Goal: Transaction & Acquisition: Book appointment/travel/reservation

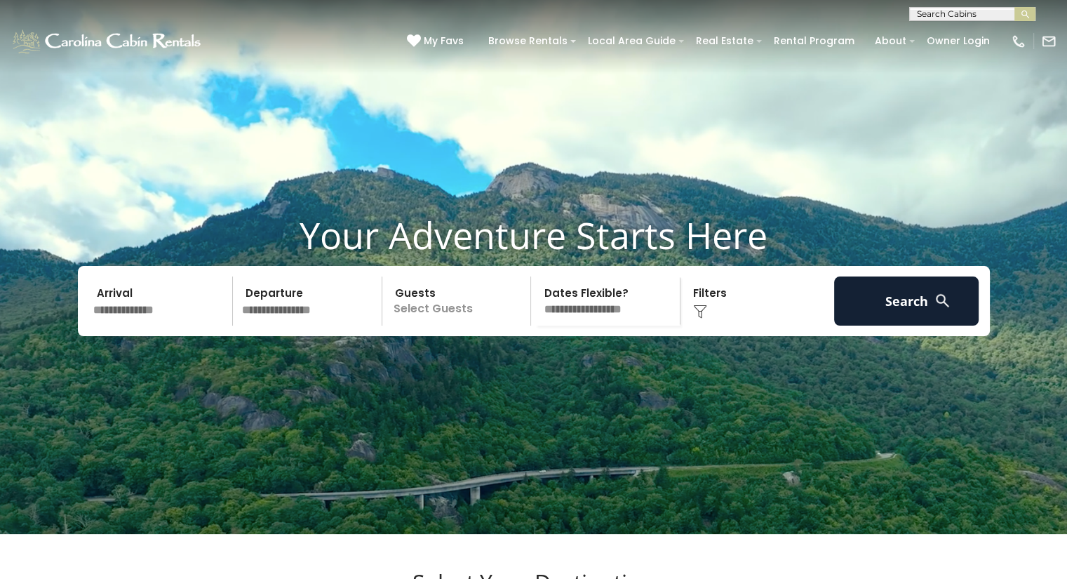
click at [128, 326] on input "text" at bounding box center [160, 301] width 145 height 49
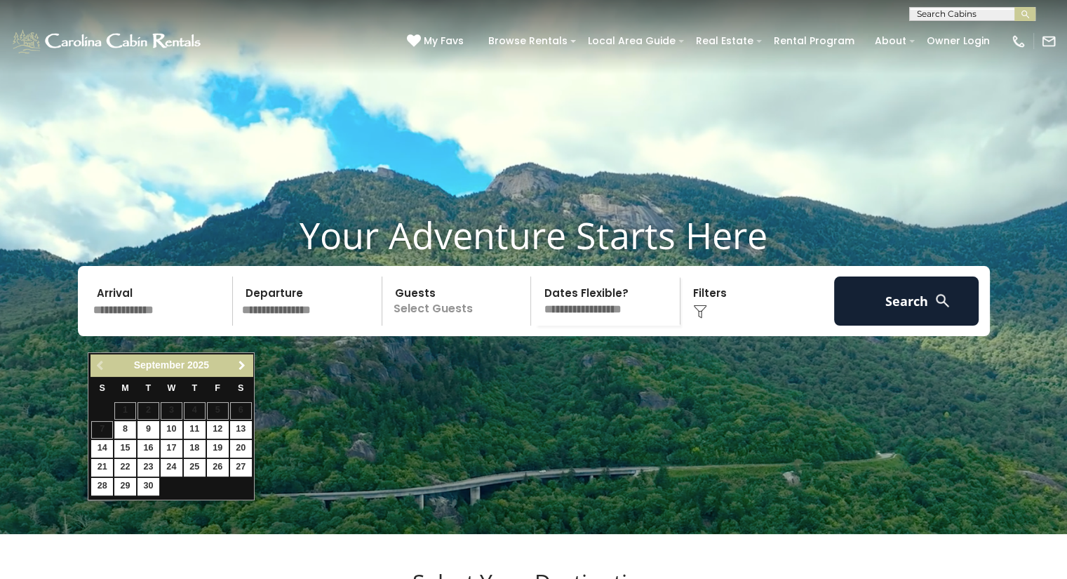
click at [240, 369] on span "Next" at bounding box center [242, 365] width 11 height 11
click at [223, 446] on link "17" at bounding box center [218, 449] width 22 height 18
type input "********"
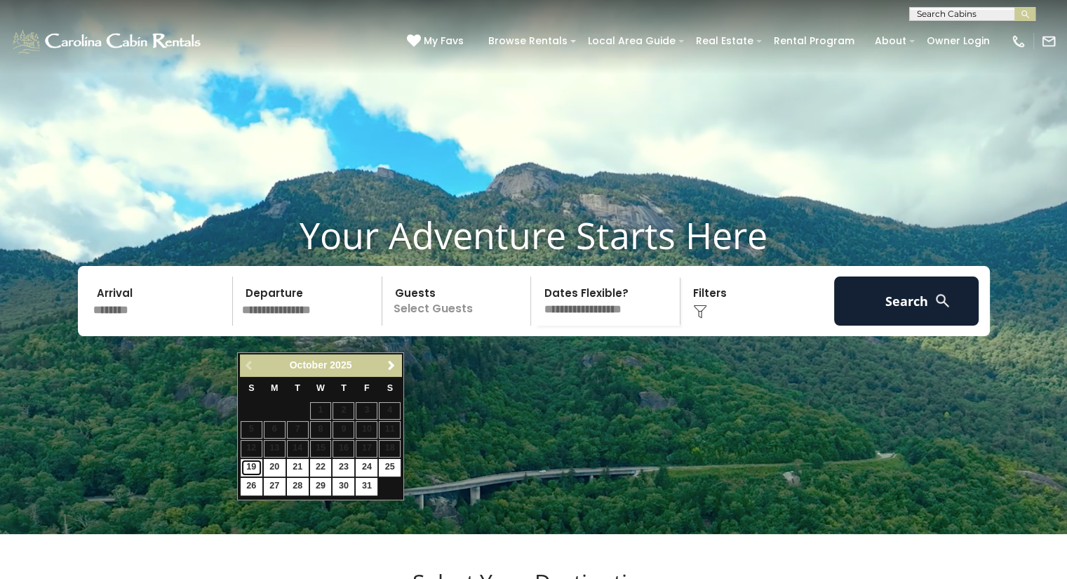
click at [249, 468] on link "19" at bounding box center [252, 468] width 22 height 18
type input "********"
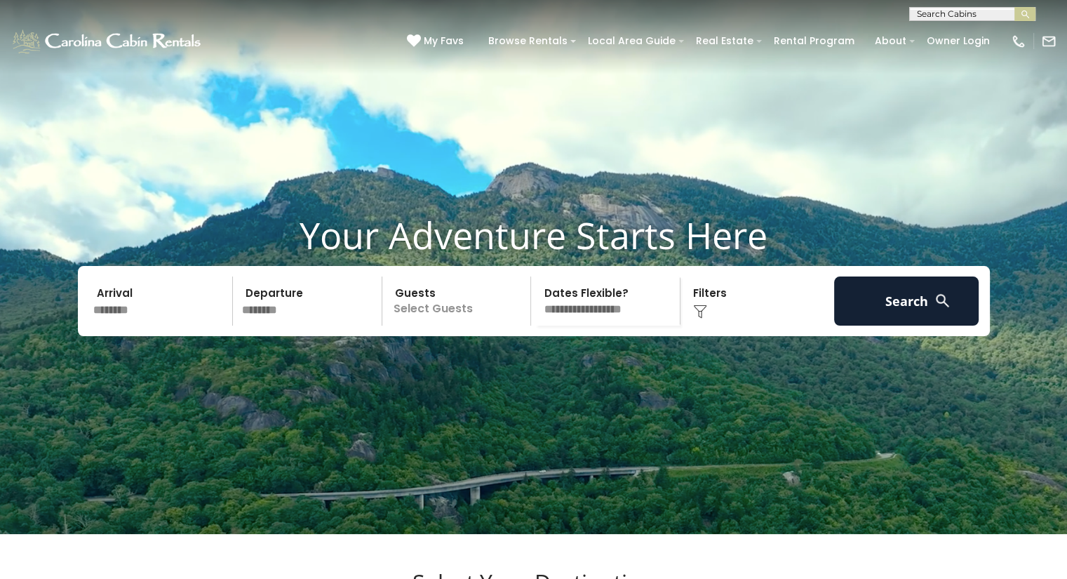
click at [447, 326] on p "Select Guests" at bounding box center [459, 301] width 145 height 49
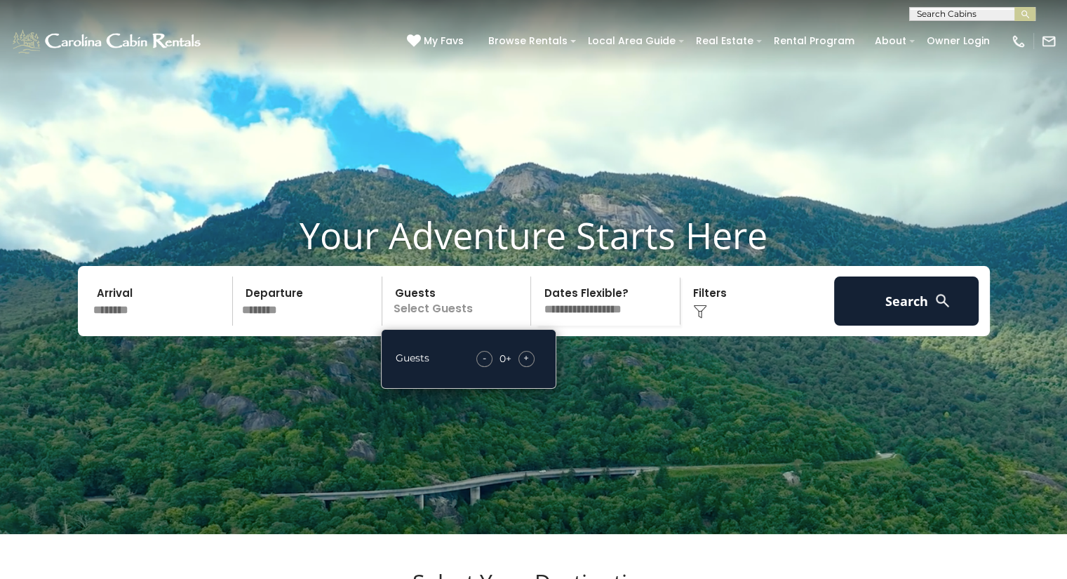
click at [528, 365] on span "+" at bounding box center [527, 358] width 6 height 14
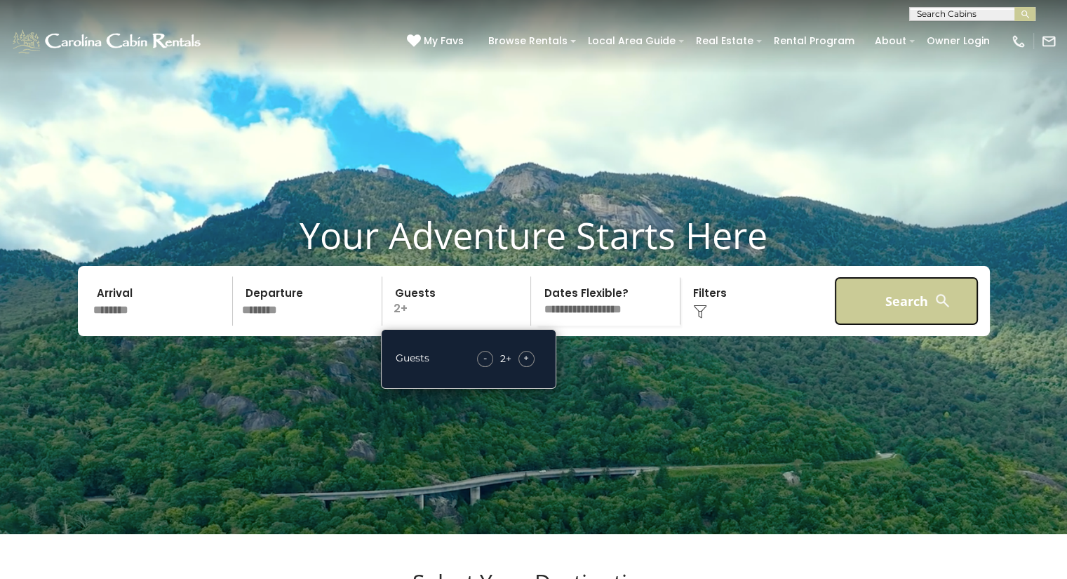
click at [881, 325] on button "Search" at bounding box center [906, 301] width 145 height 49
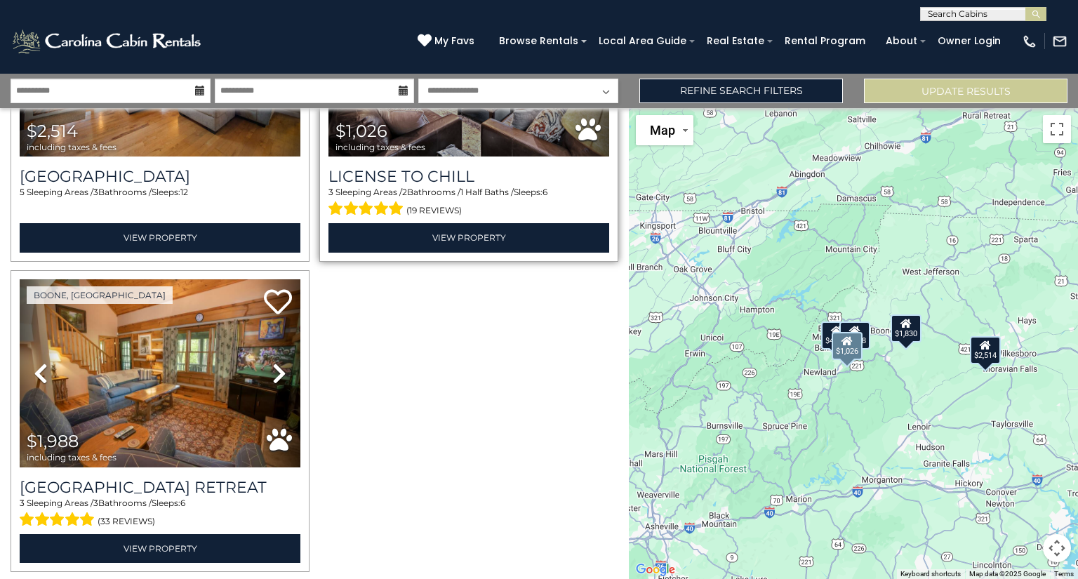
scroll to position [547, 0]
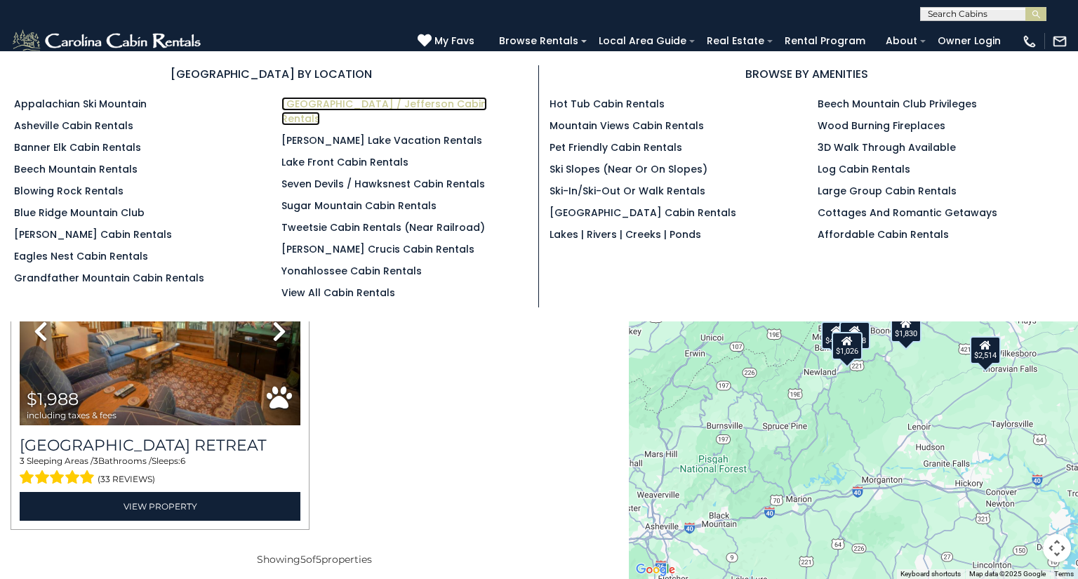
click at [326, 99] on link "[GEOGRAPHIC_DATA] / Jefferson Cabin Rentals" at bounding box center [384, 111] width 206 height 29
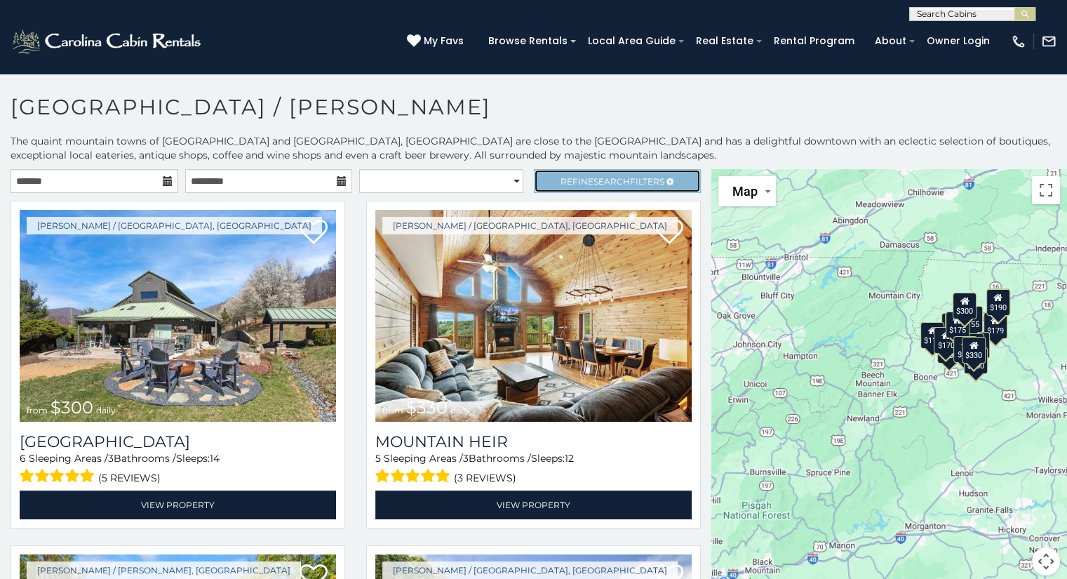
click at [578, 180] on span "Refine Search Filters" at bounding box center [613, 181] width 104 height 11
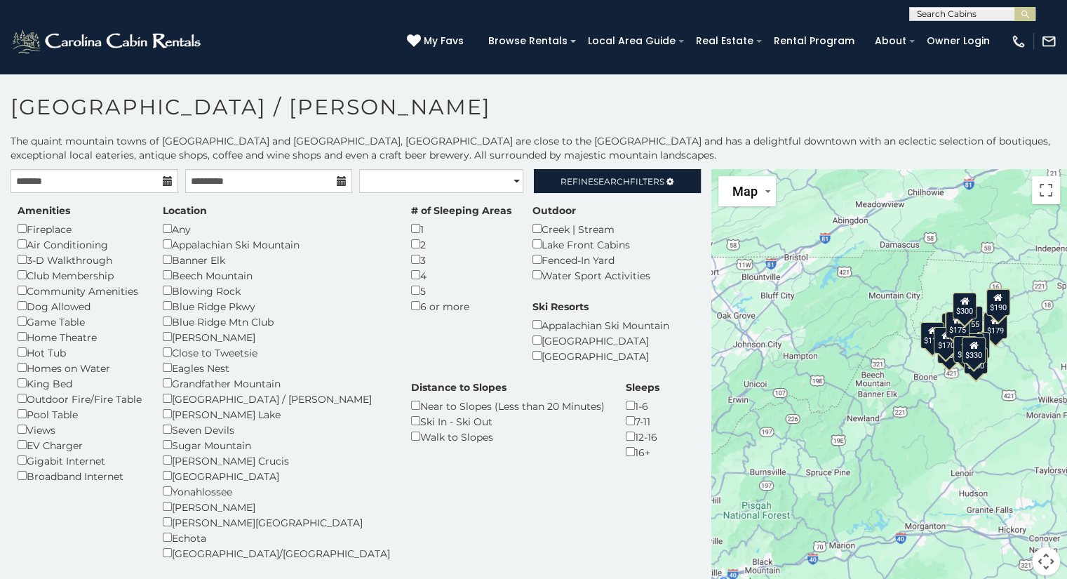
click at [626, 406] on div "1-6" at bounding box center [643, 405] width 34 height 15
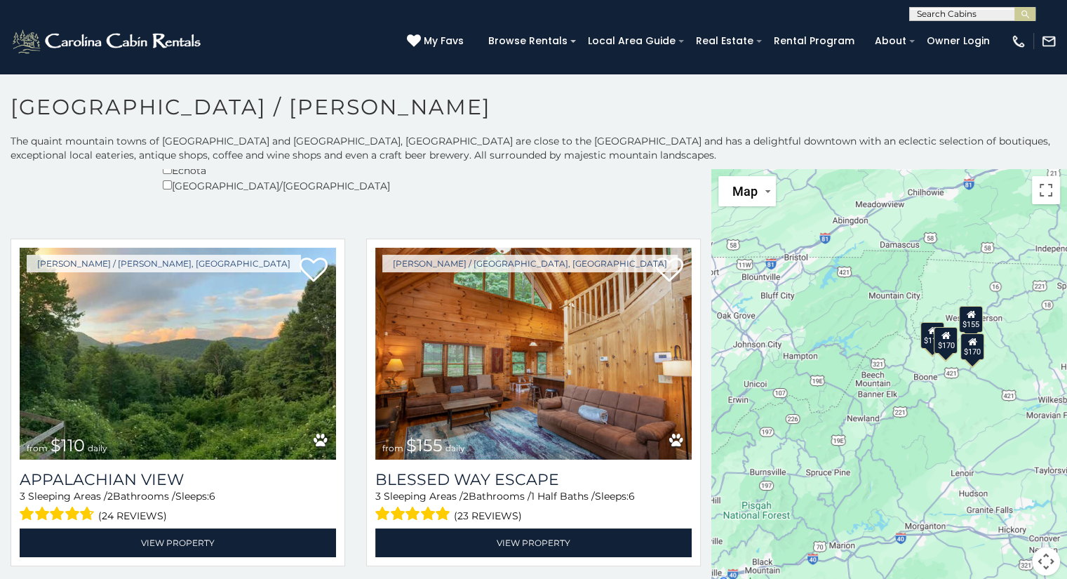
scroll to position [368, 0]
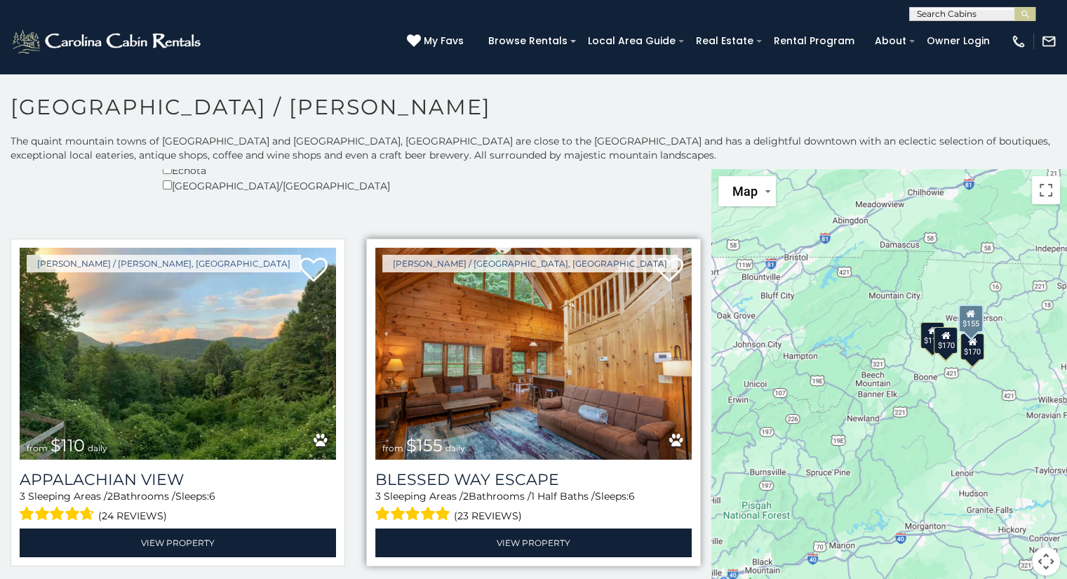
click at [521, 335] on img at bounding box center [533, 354] width 317 height 212
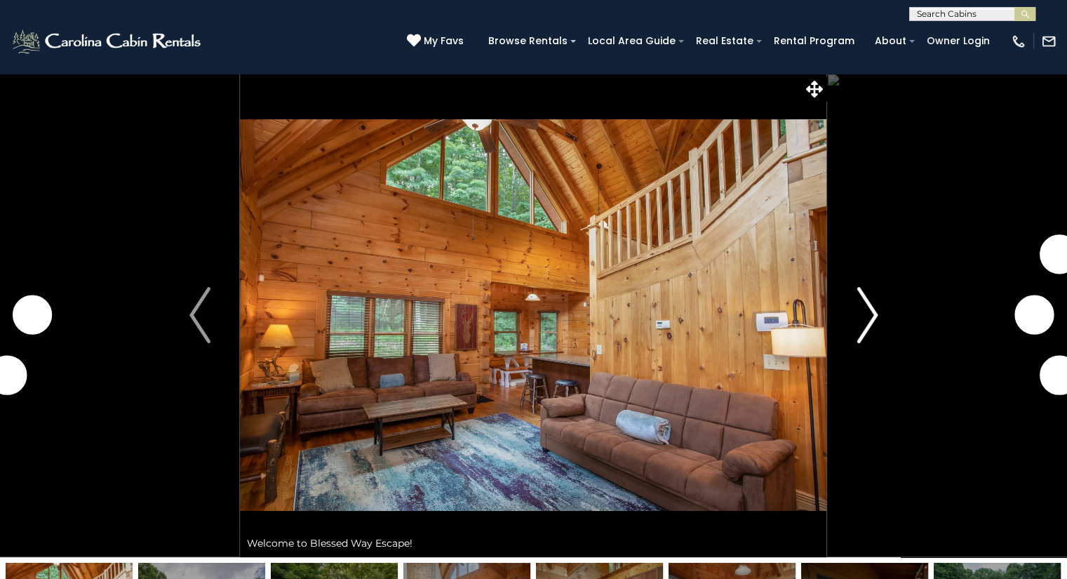
click at [866, 326] on img "Next" at bounding box center [867, 315] width 21 height 56
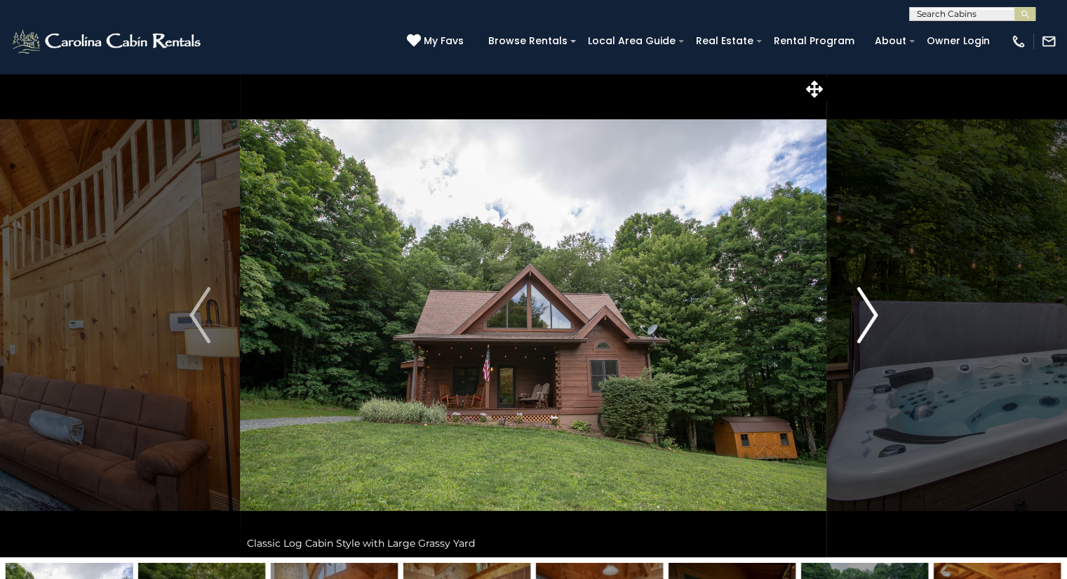
click at [865, 326] on img "Next" at bounding box center [867, 315] width 21 height 56
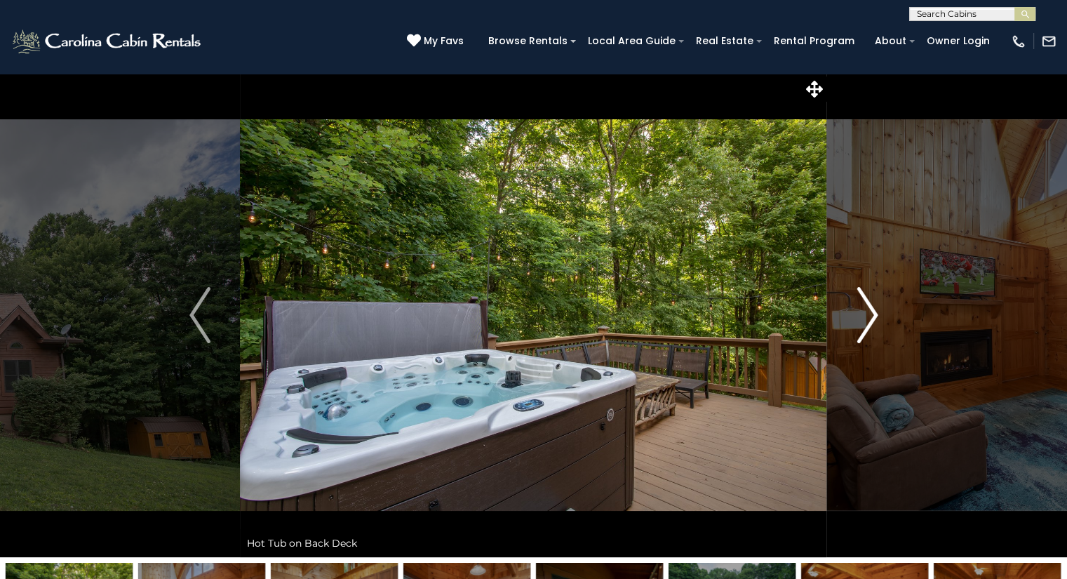
click at [865, 326] on img "Next" at bounding box center [867, 315] width 21 height 56
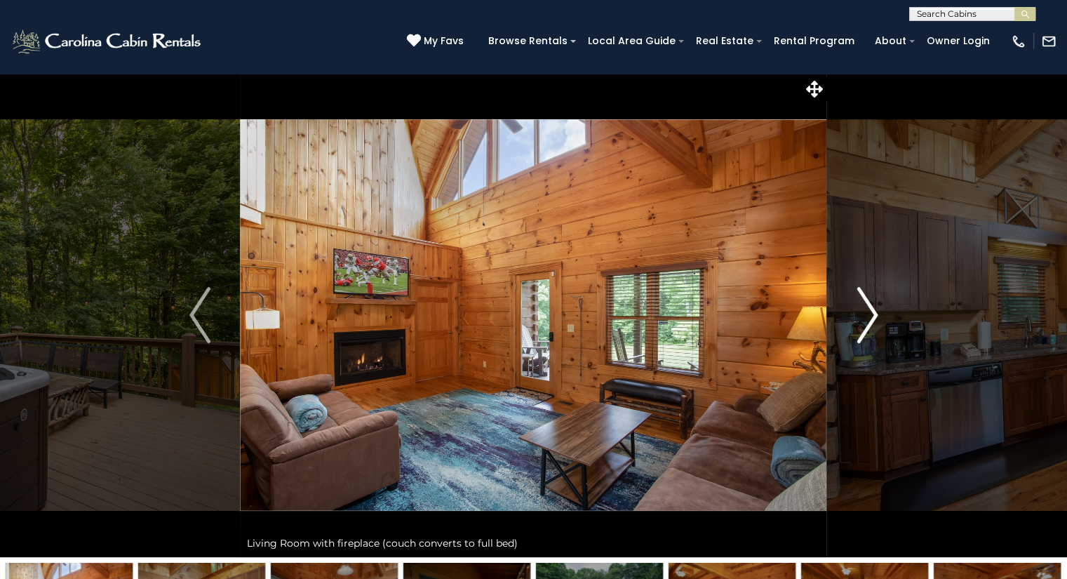
click at [865, 326] on img "Next" at bounding box center [867, 315] width 21 height 56
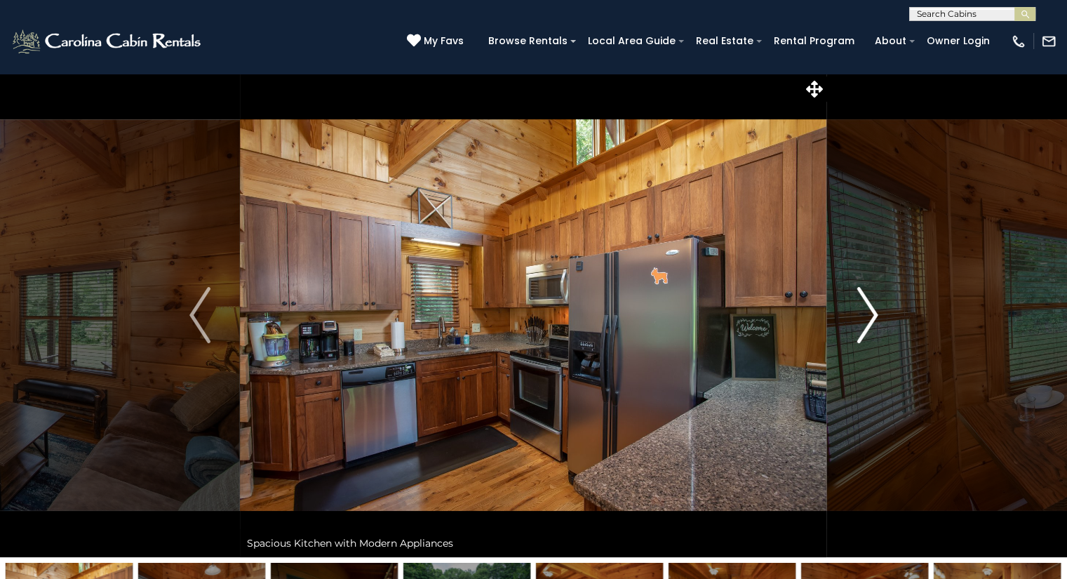
click at [865, 326] on img "Next" at bounding box center [867, 315] width 21 height 56
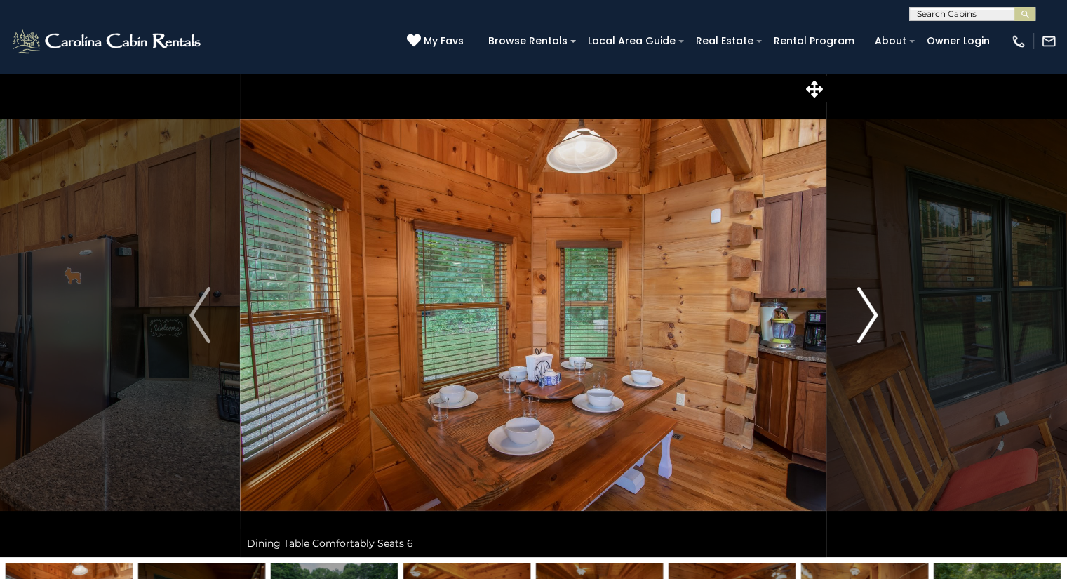
click at [865, 326] on img "Next" at bounding box center [867, 315] width 21 height 56
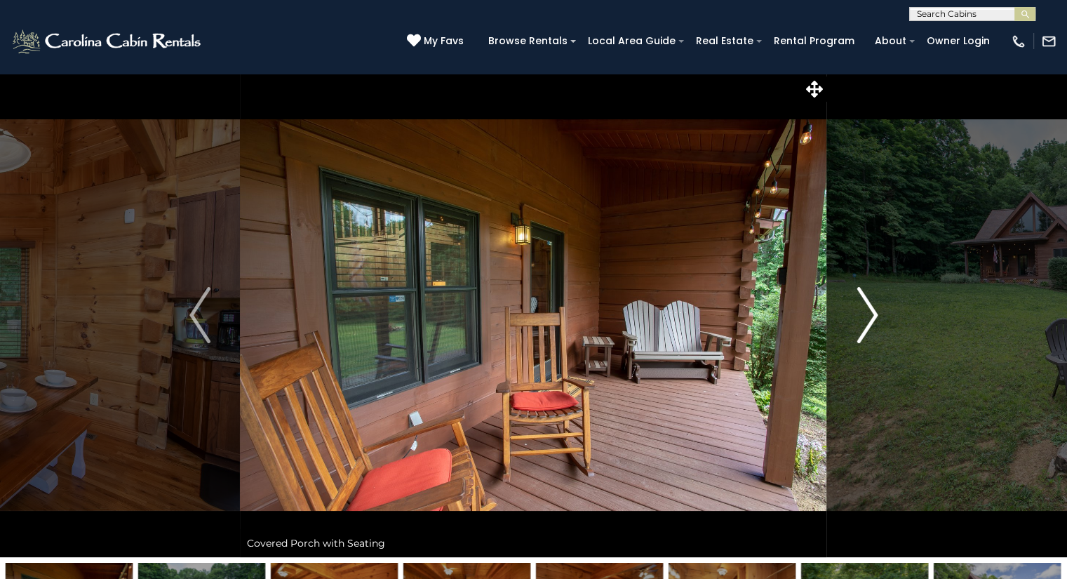
click at [865, 326] on img "Next" at bounding box center [867, 315] width 21 height 56
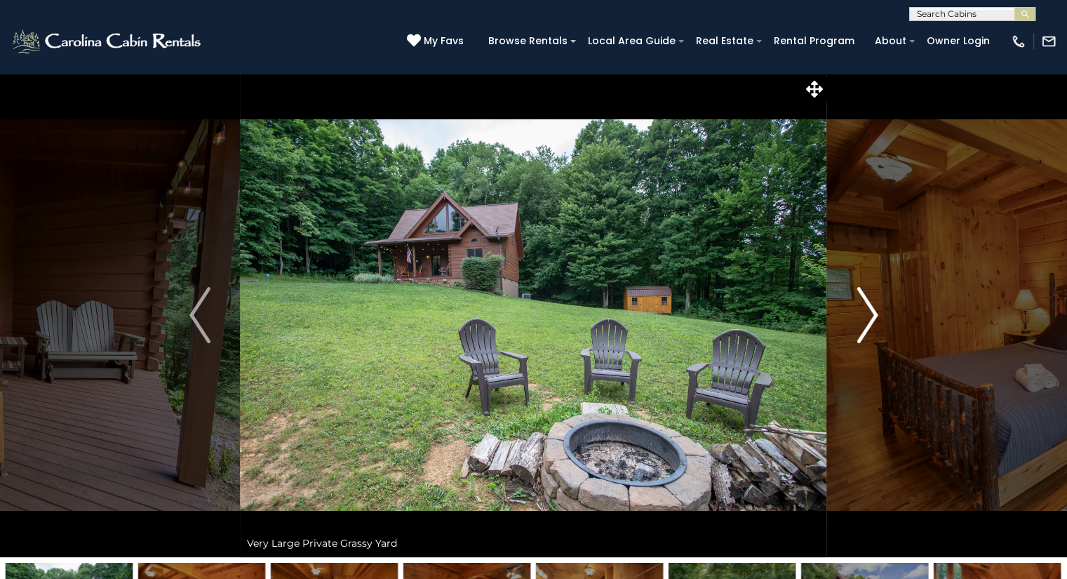
click at [865, 326] on img "Next" at bounding box center [867, 315] width 21 height 56
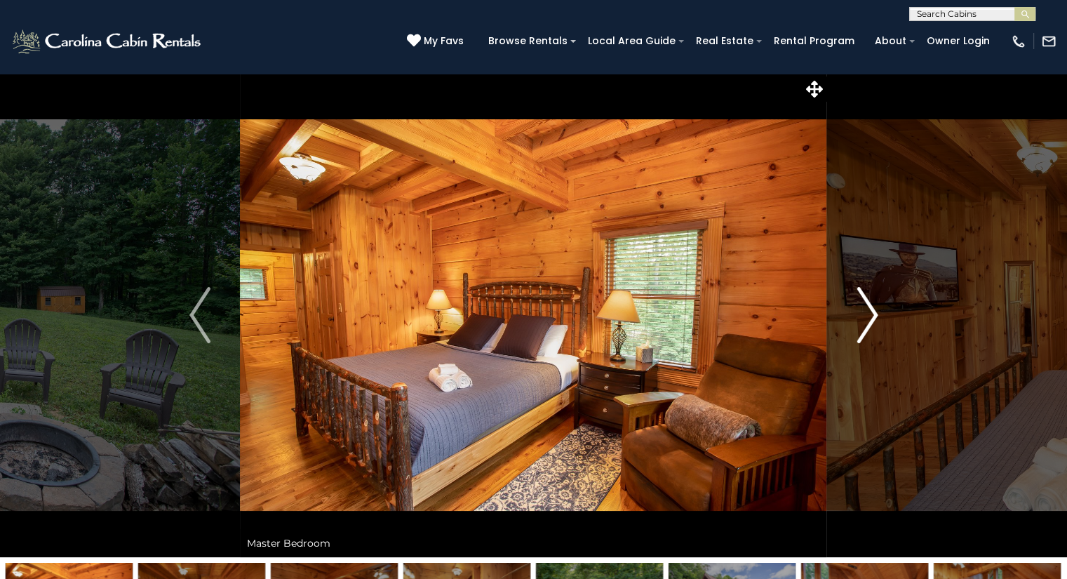
click at [865, 326] on img "Next" at bounding box center [867, 315] width 21 height 56
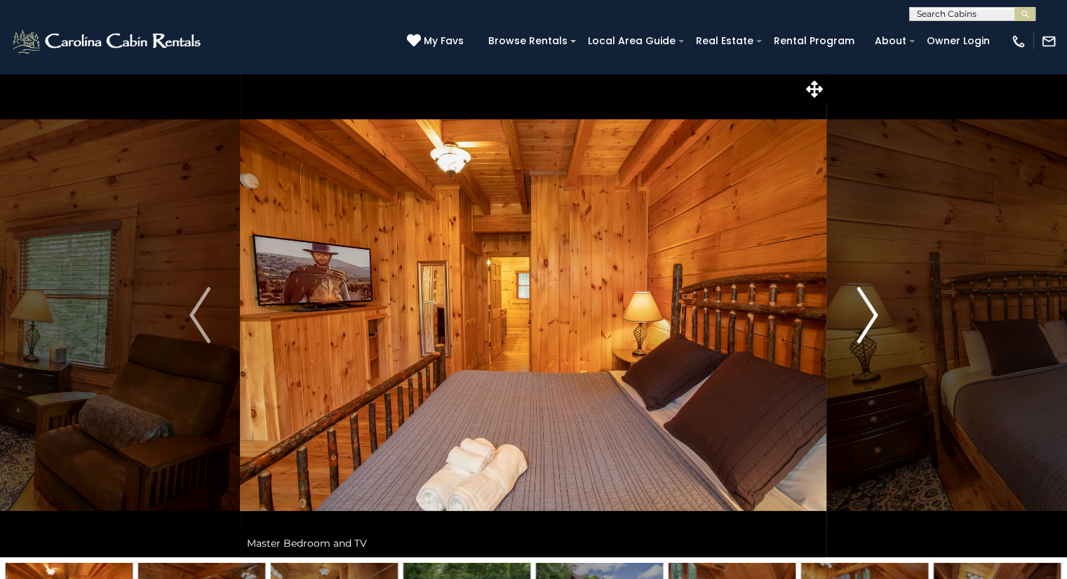
click at [865, 326] on img "Next" at bounding box center [867, 315] width 21 height 56
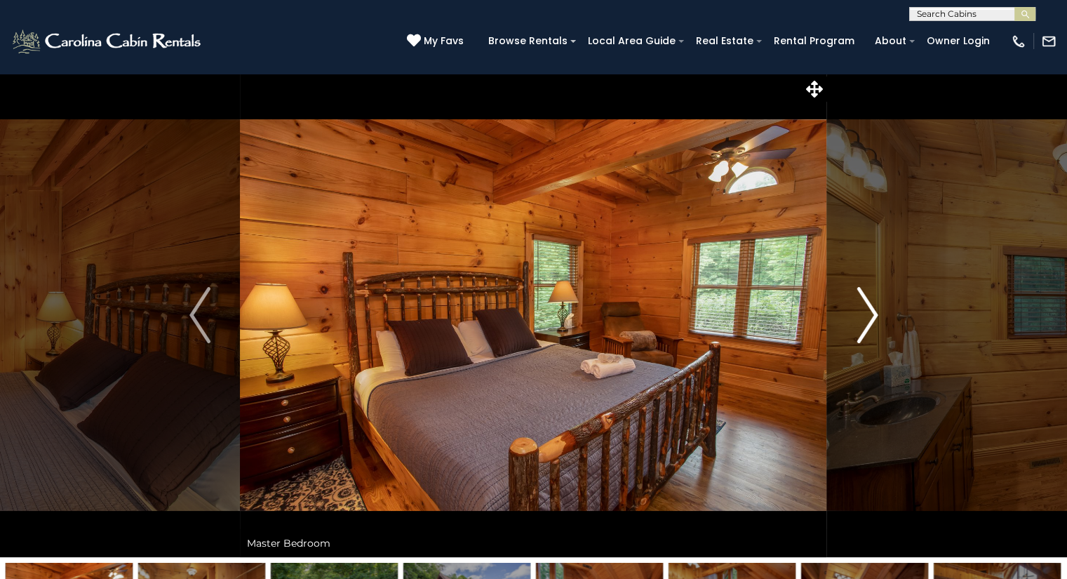
click at [865, 326] on img "Next" at bounding box center [867, 315] width 21 height 56
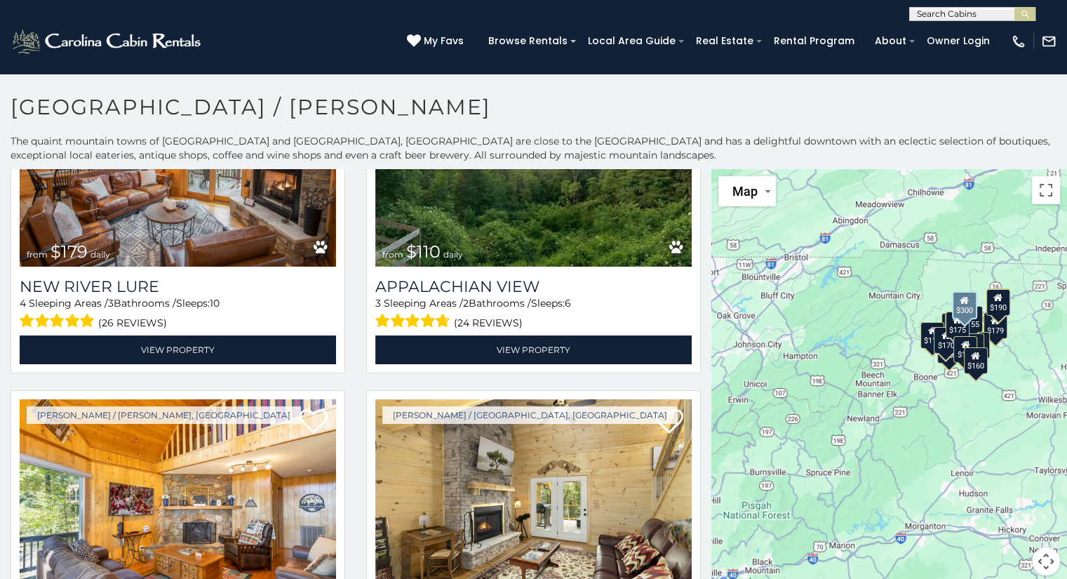
scroll to position [805, 0]
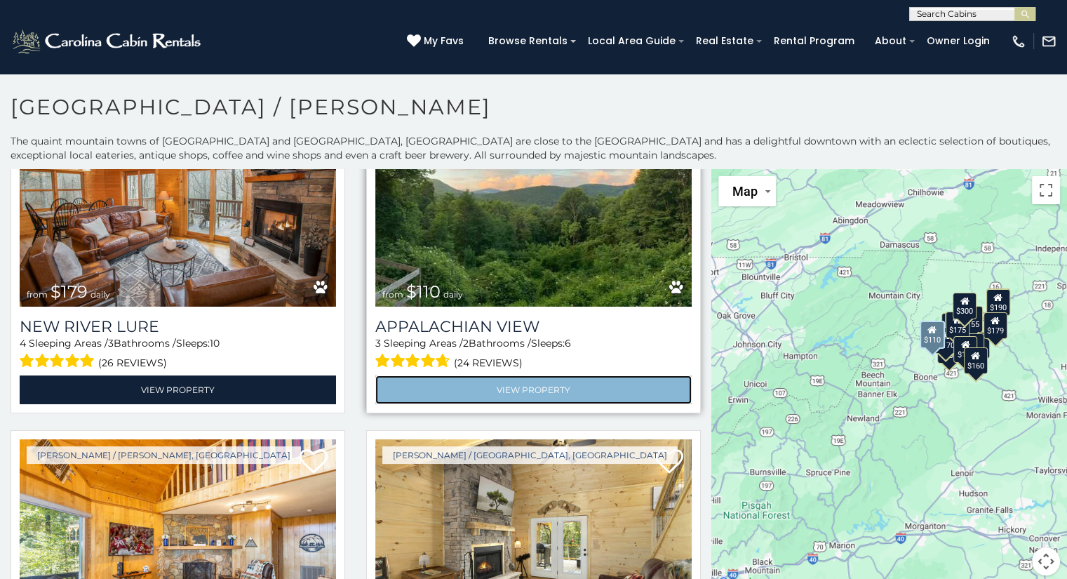
click at [495, 375] on link "View Property" at bounding box center [533, 389] width 317 height 29
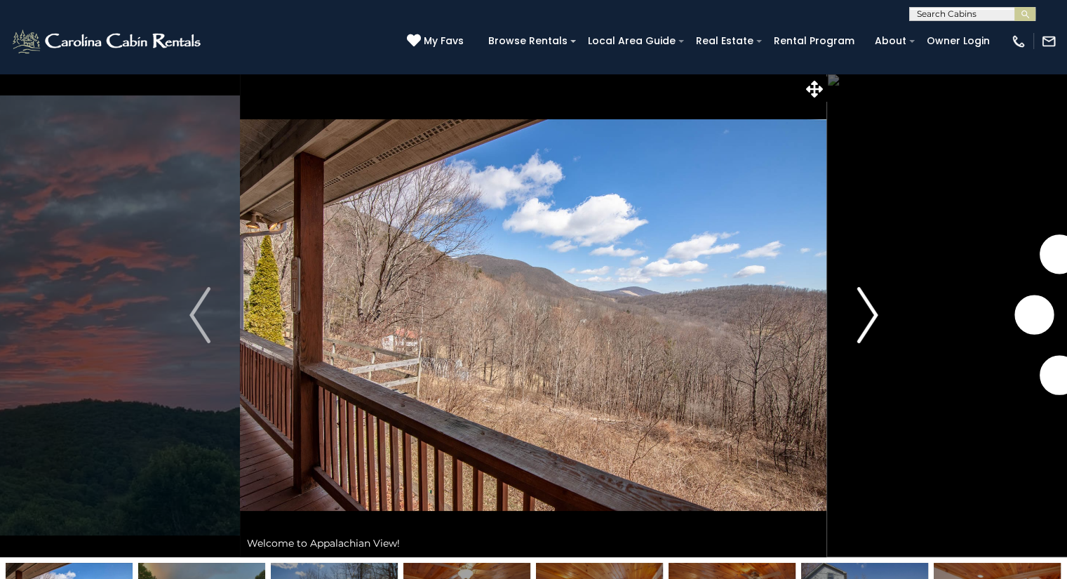
click at [865, 312] on img "Next" at bounding box center [867, 315] width 21 height 56
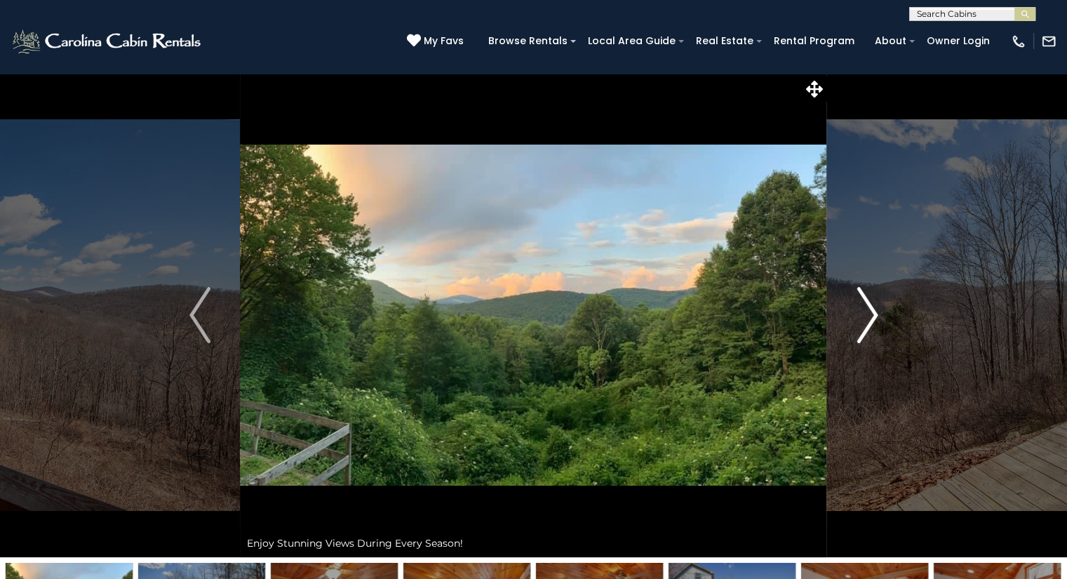
click at [865, 313] on img "Next" at bounding box center [867, 315] width 21 height 56
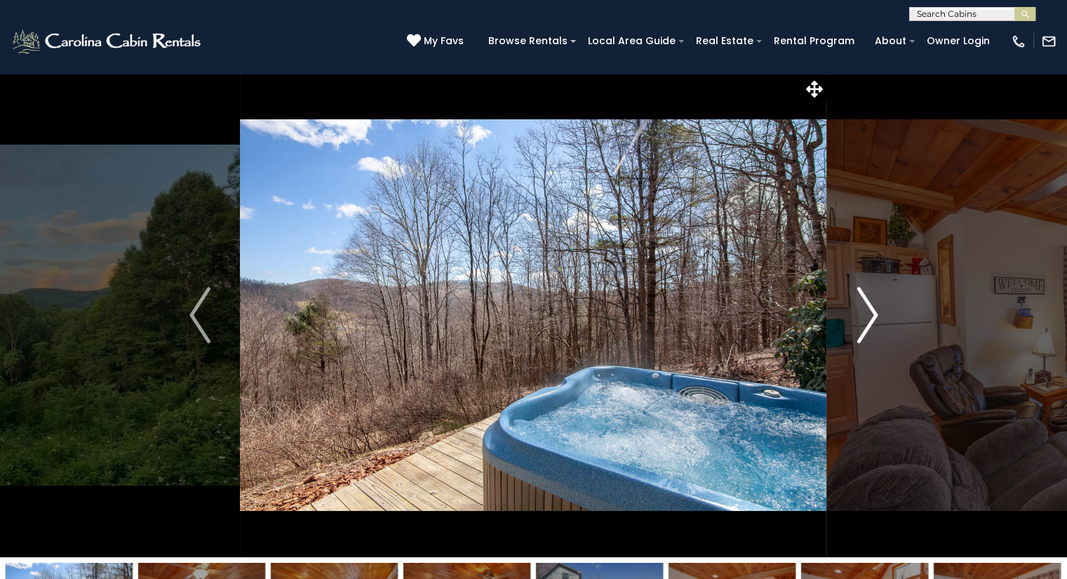
click at [865, 315] on img "Next" at bounding box center [867, 315] width 21 height 56
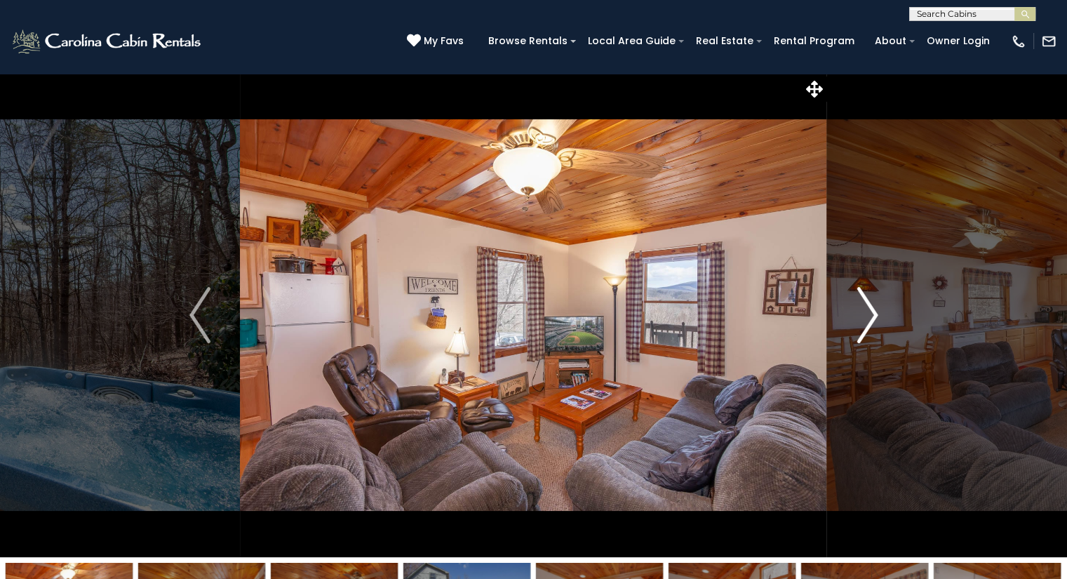
click at [865, 315] on img "Next" at bounding box center [867, 315] width 21 height 56
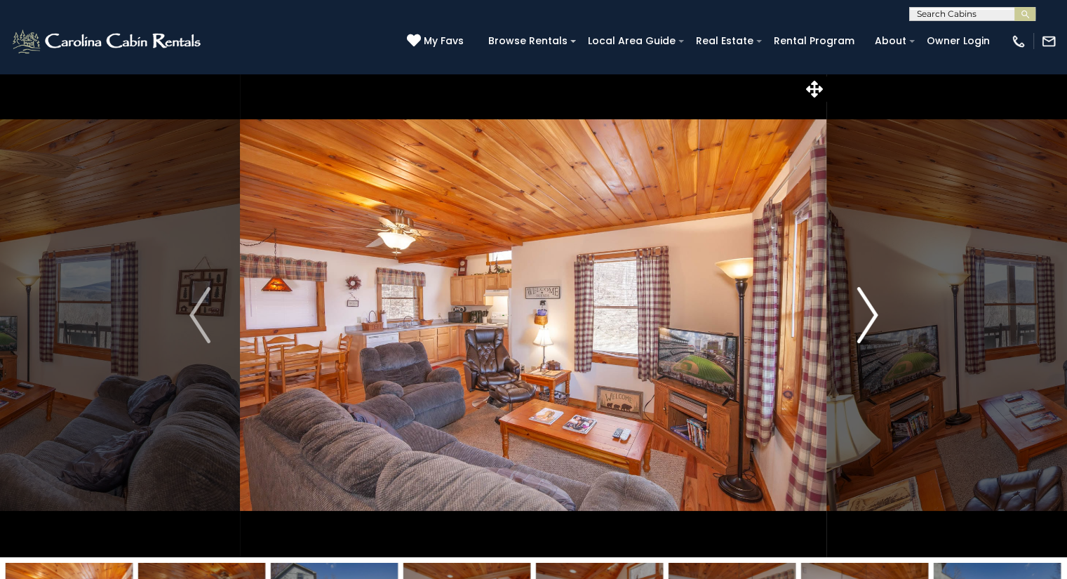
click at [865, 315] on img "Next" at bounding box center [867, 315] width 21 height 56
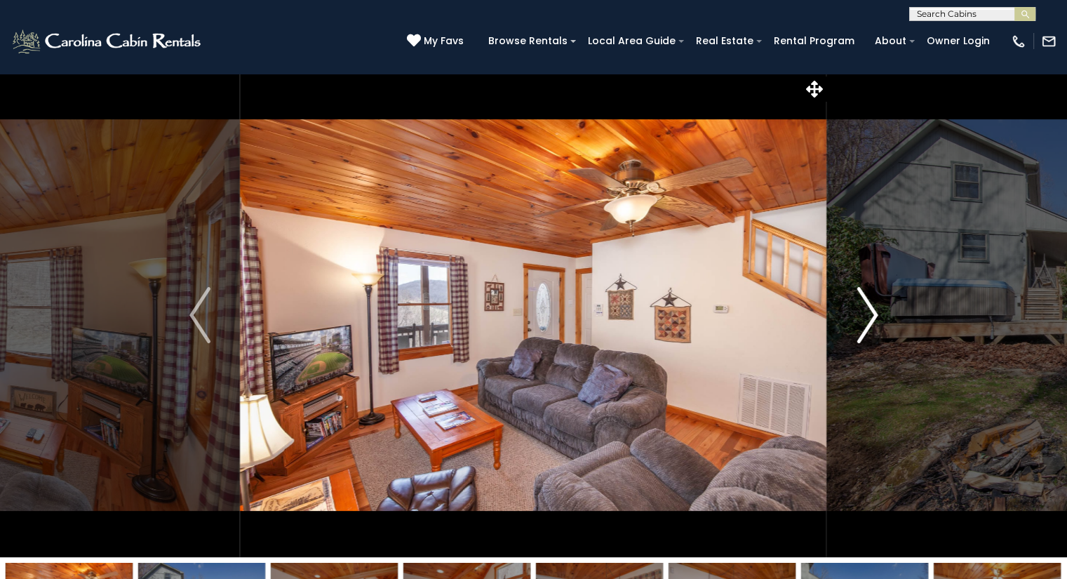
click at [865, 315] on img "Next" at bounding box center [867, 315] width 21 height 56
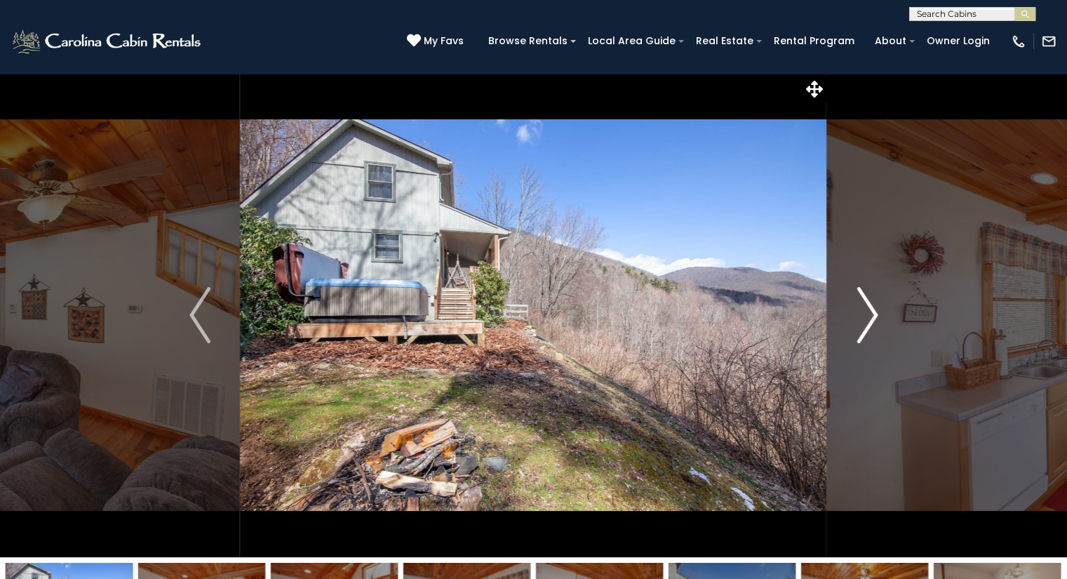
click at [865, 315] on img "Next" at bounding box center [867, 315] width 21 height 56
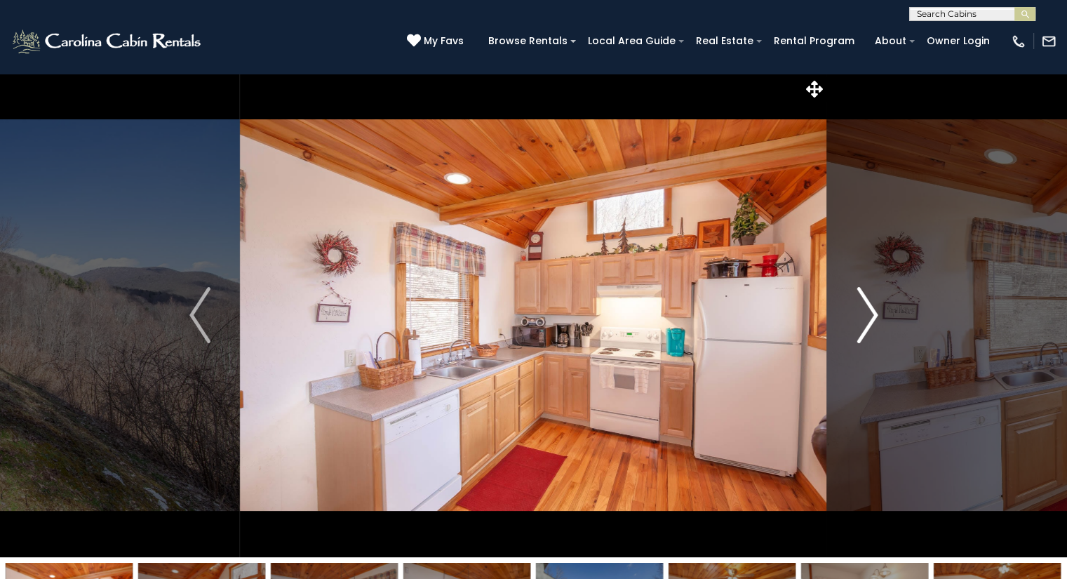
click at [865, 315] on img "Next" at bounding box center [867, 315] width 21 height 56
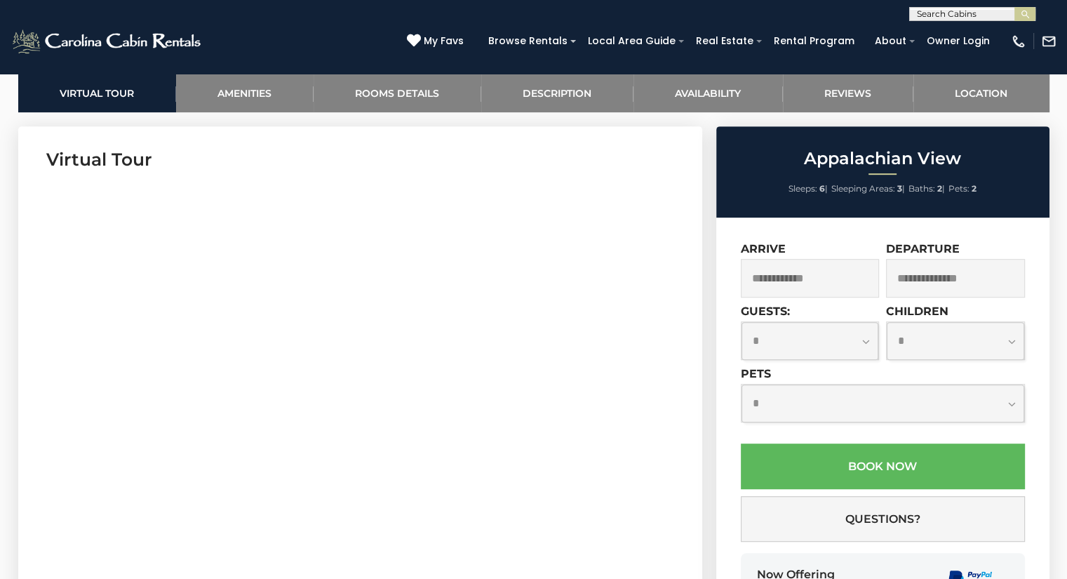
scroll to position [670, 0]
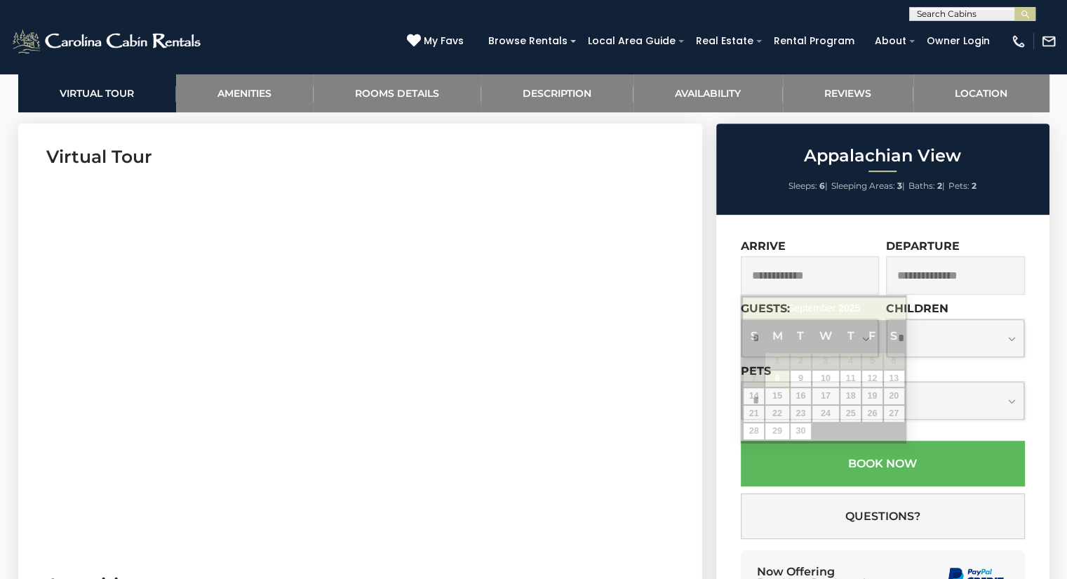
click at [783, 286] on input "text" at bounding box center [810, 275] width 139 height 39
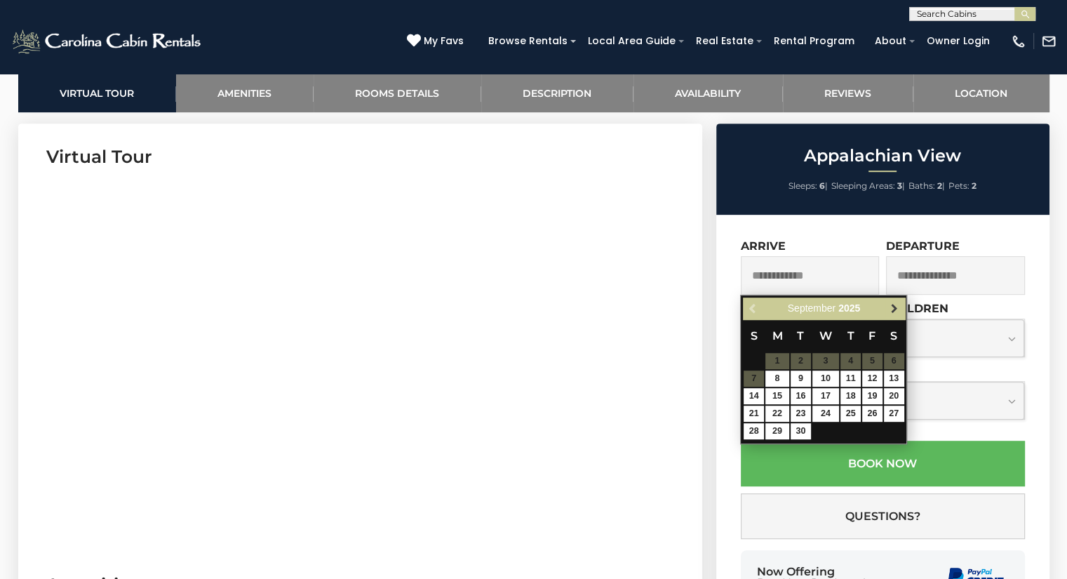
click at [895, 308] on span "Next" at bounding box center [894, 308] width 11 height 11
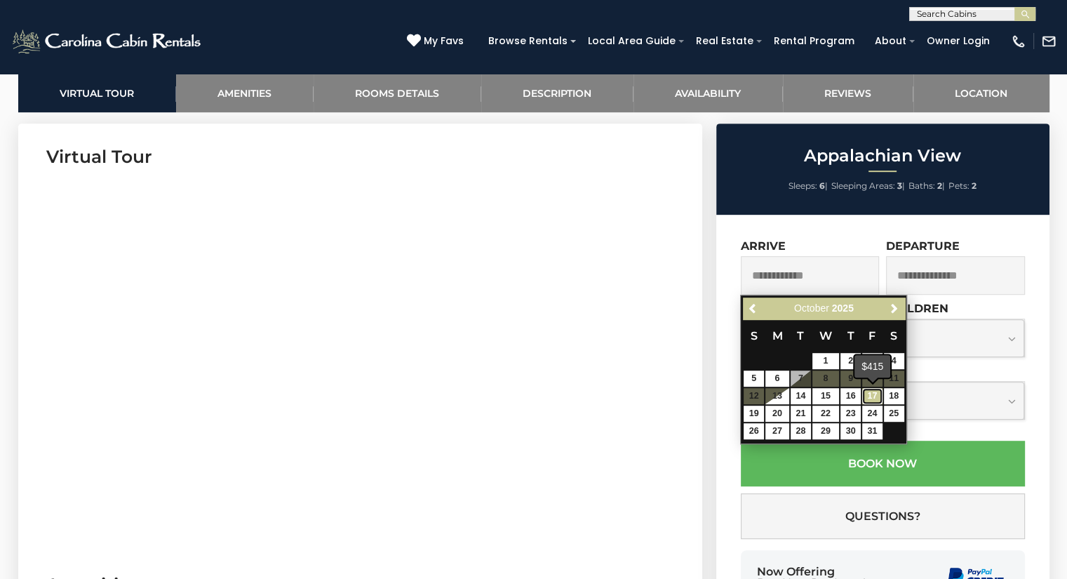
click at [877, 397] on link "17" at bounding box center [873, 396] width 20 height 16
type input "**********"
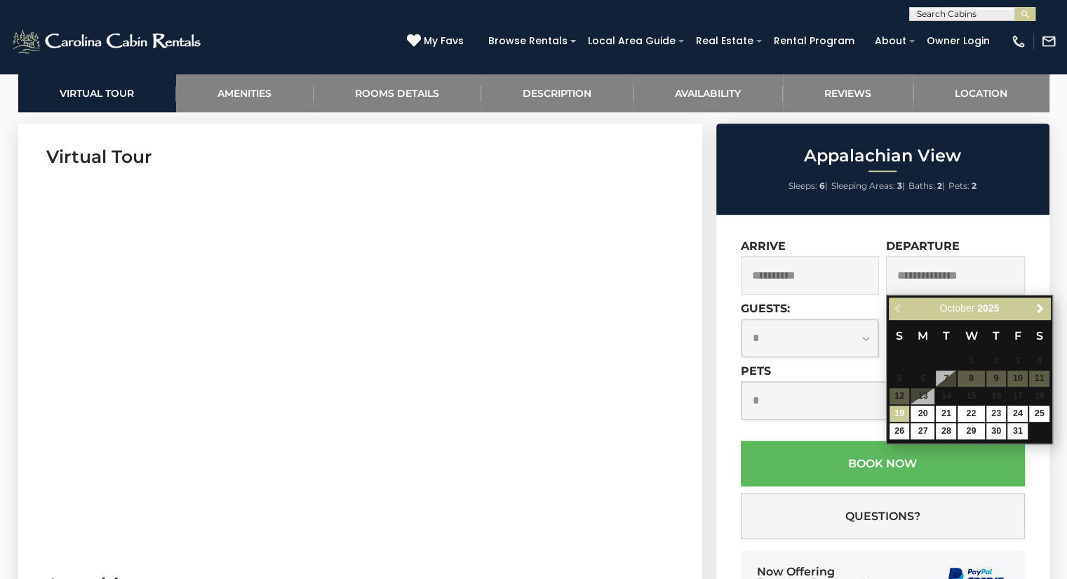
click at [941, 279] on input "text" at bounding box center [955, 275] width 139 height 39
click at [901, 411] on link "19" at bounding box center [900, 414] width 20 height 16
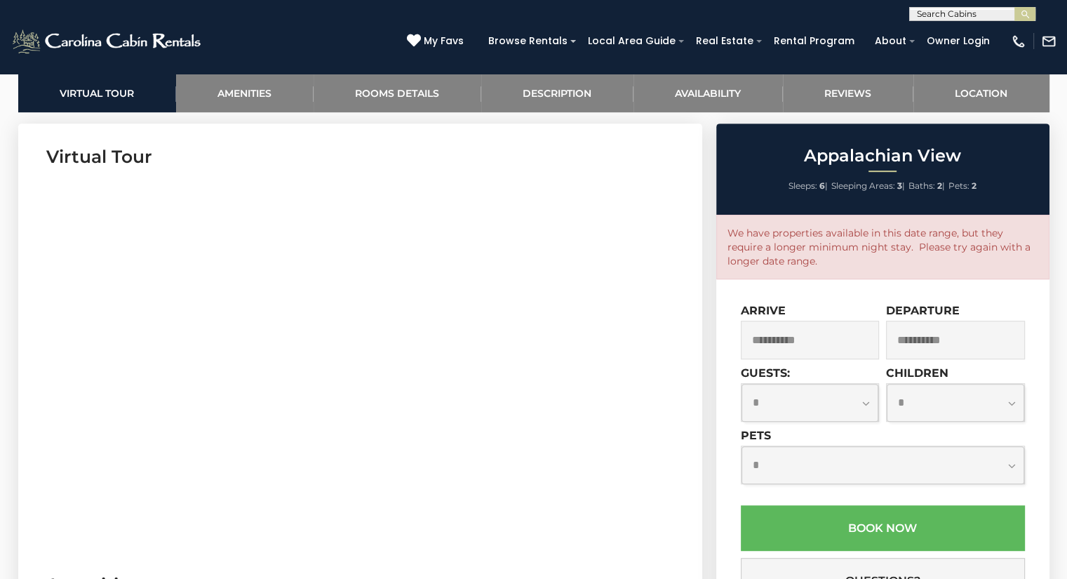
click at [930, 342] on input "**********" at bounding box center [955, 340] width 139 height 39
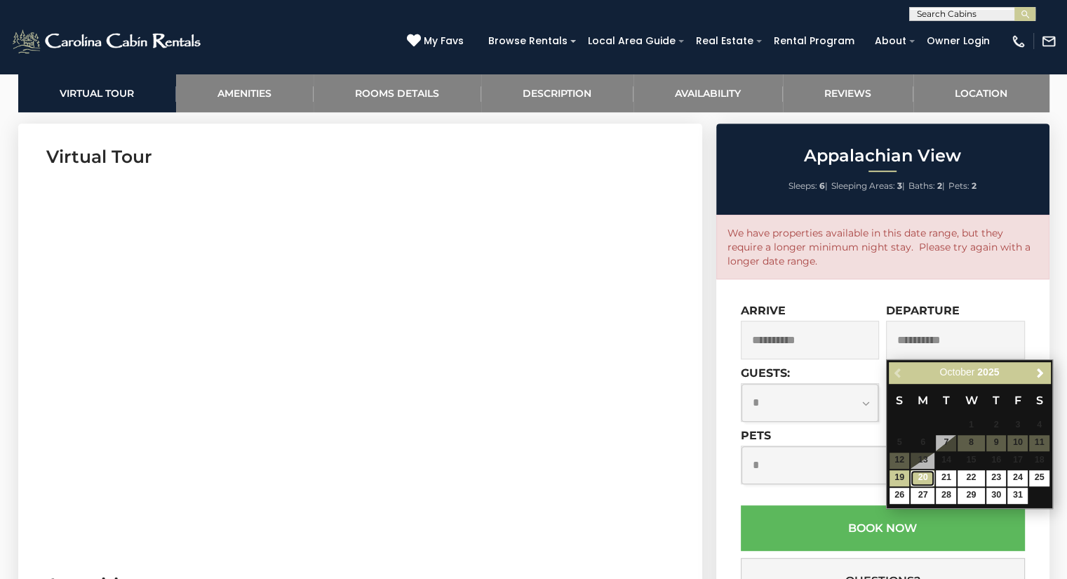
click at [924, 478] on link "20" at bounding box center [923, 478] width 24 height 16
type input "**********"
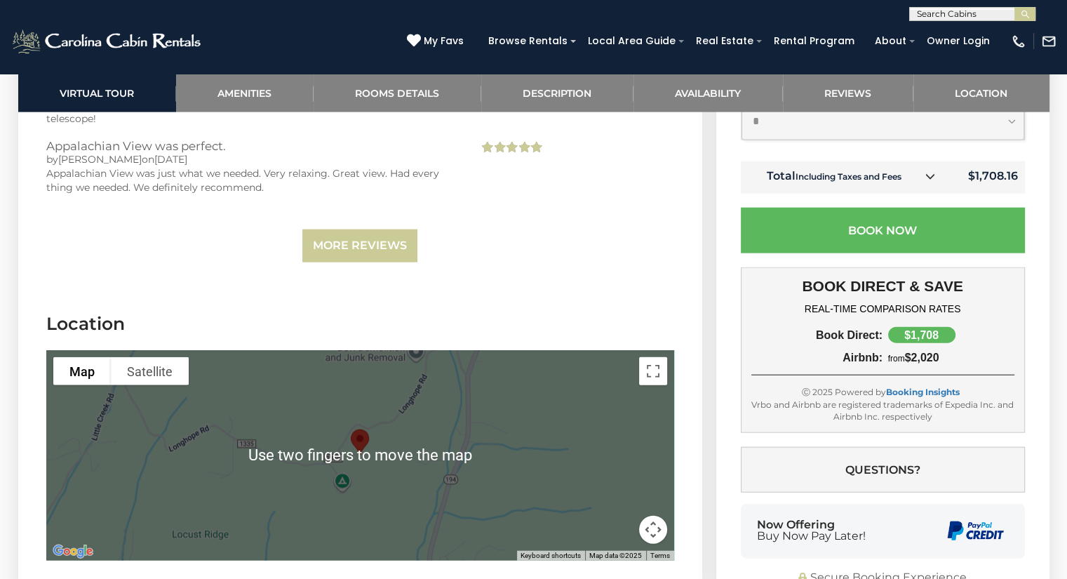
scroll to position [3197, 0]
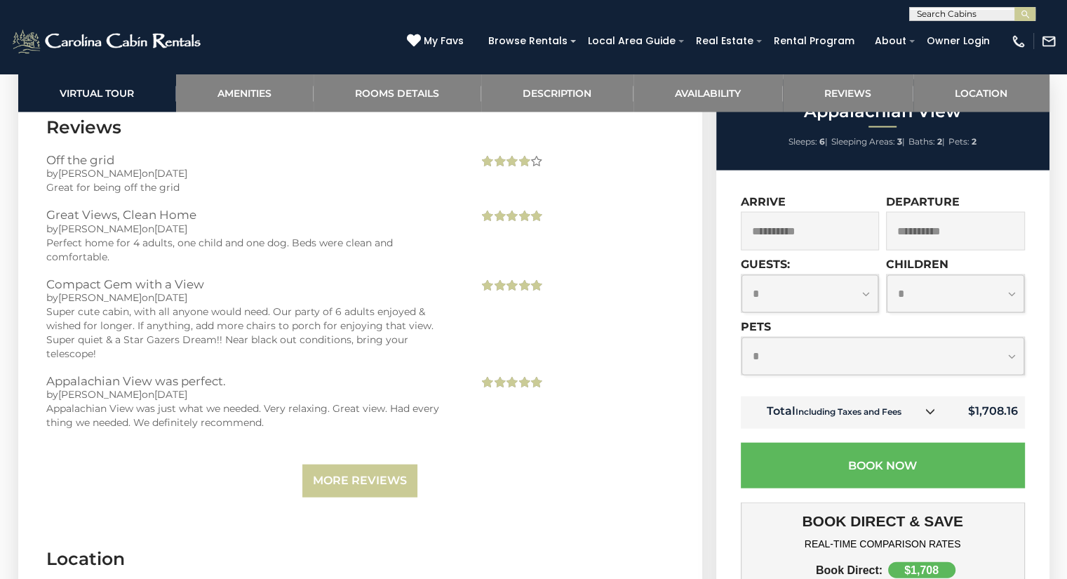
click at [93, 348] on div "Compact Gem with a View by Marty on 08/05/2024 Super cute cabin, with all anyon…" at bounding box center [252, 326] width 433 height 97
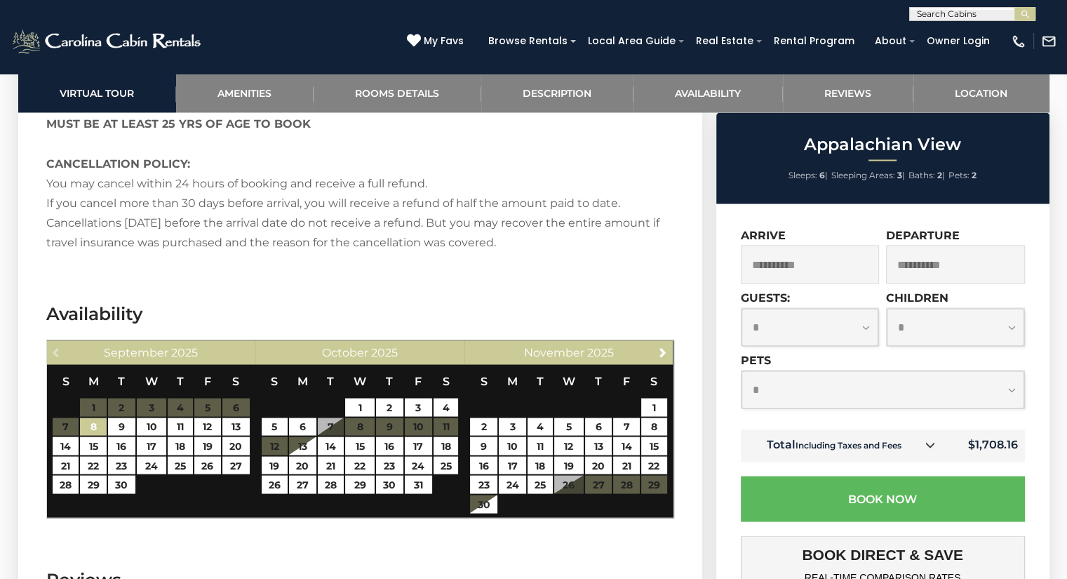
scroll to position [2510, 0]
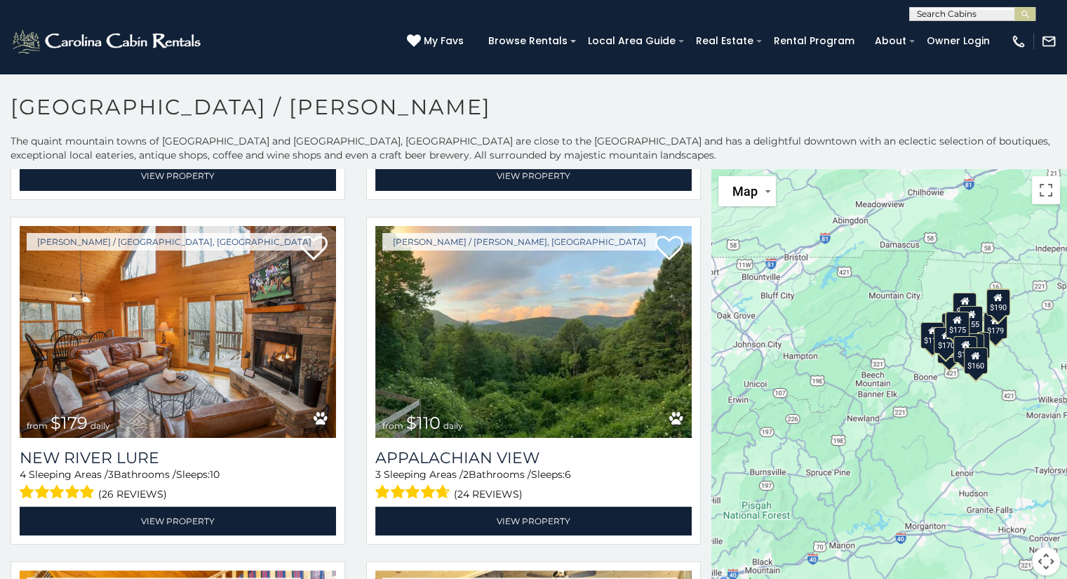
scroll to position [674, 0]
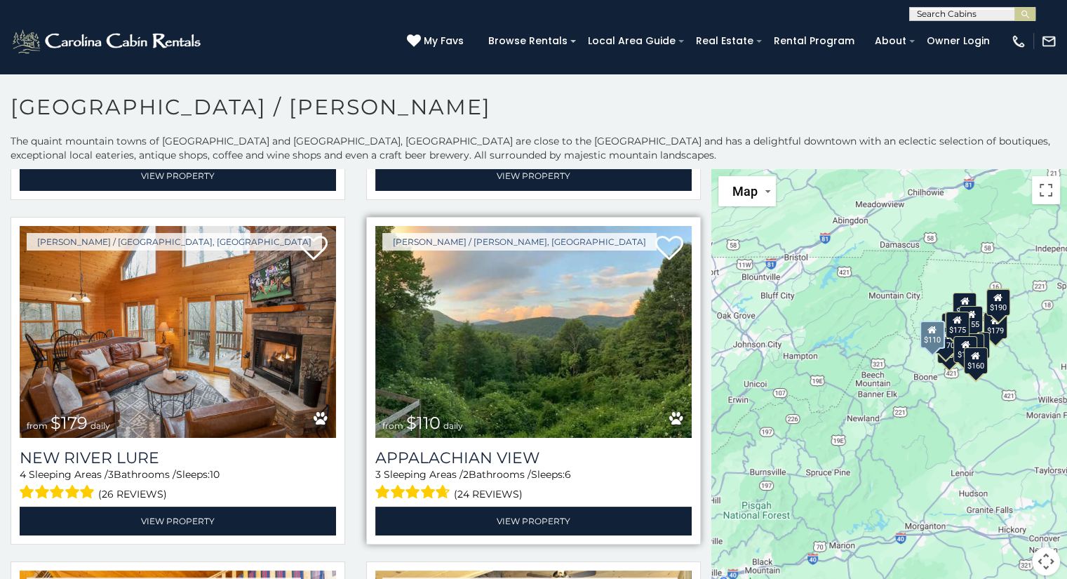
click at [458, 314] on img at bounding box center [533, 332] width 317 height 212
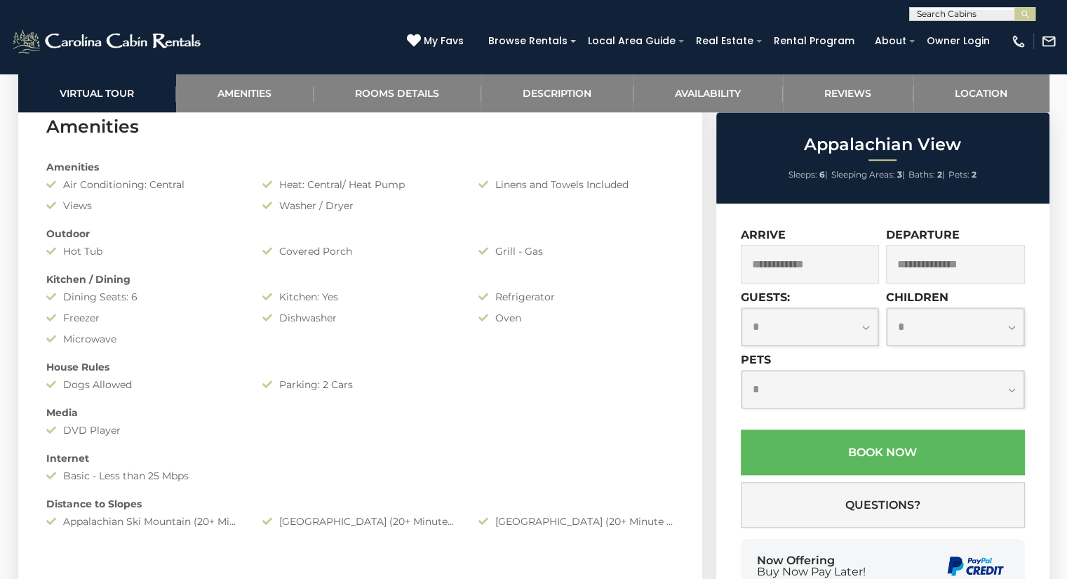
scroll to position [1129, 0]
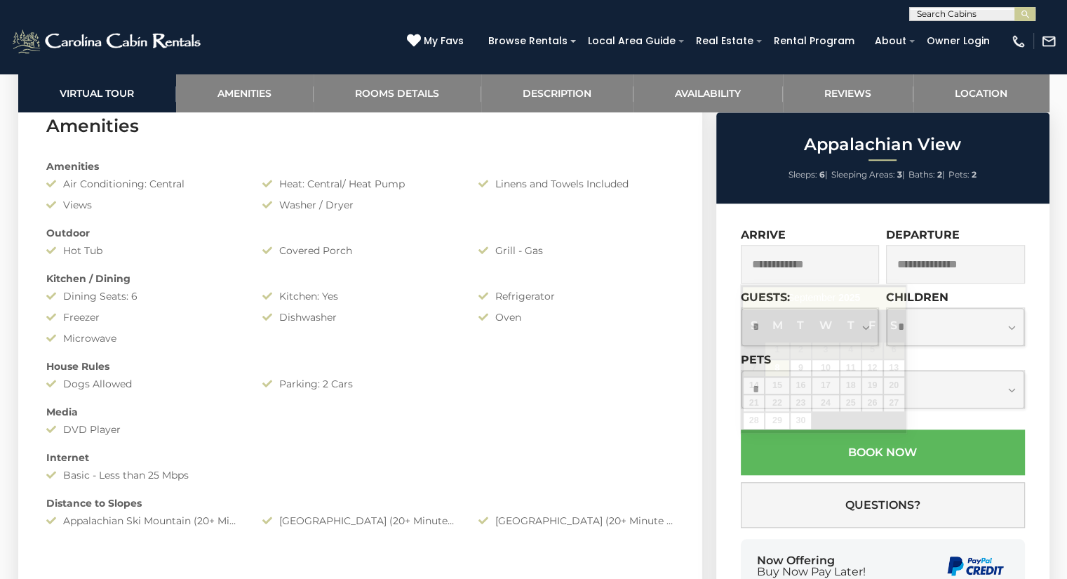
click at [785, 273] on input "text" at bounding box center [810, 264] width 139 height 39
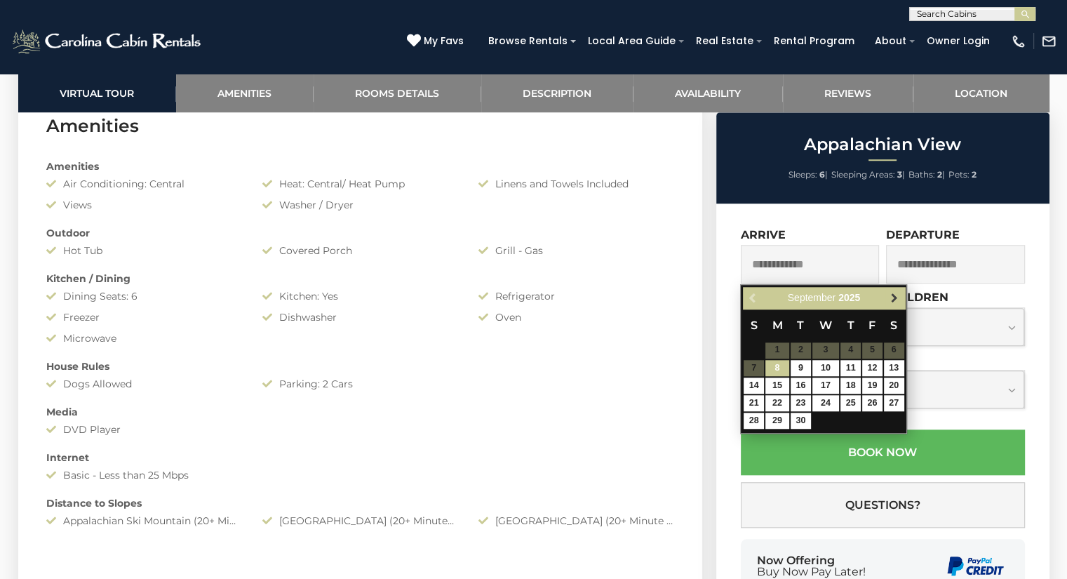
click at [894, 298] on span "Next" at bounding box center [894, 297] width 11 height 11
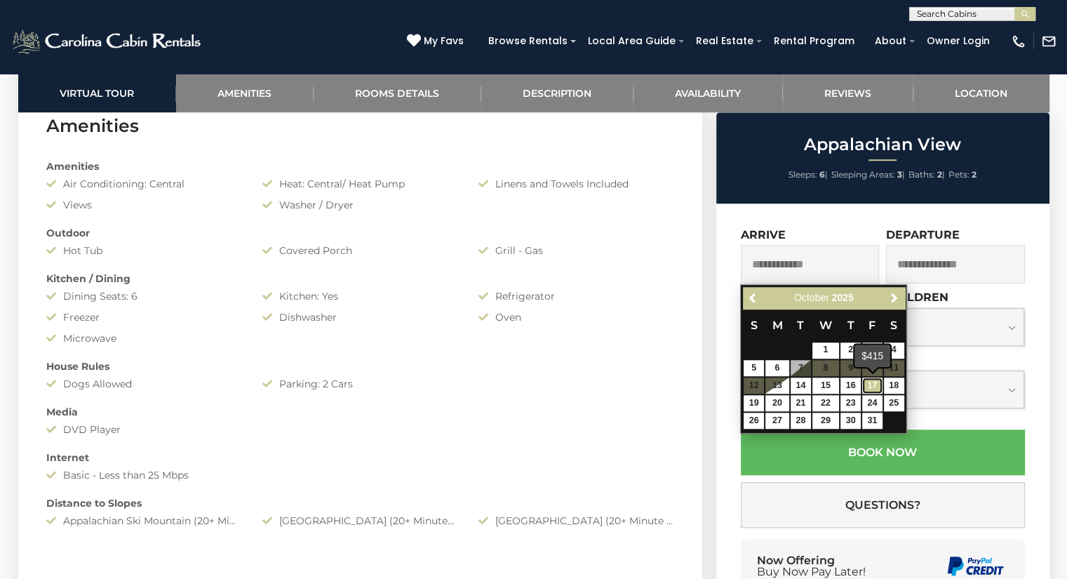
click at [870, 387] on link "17" at bounding box center [873, 386] width 20 height 16
type input "**********"
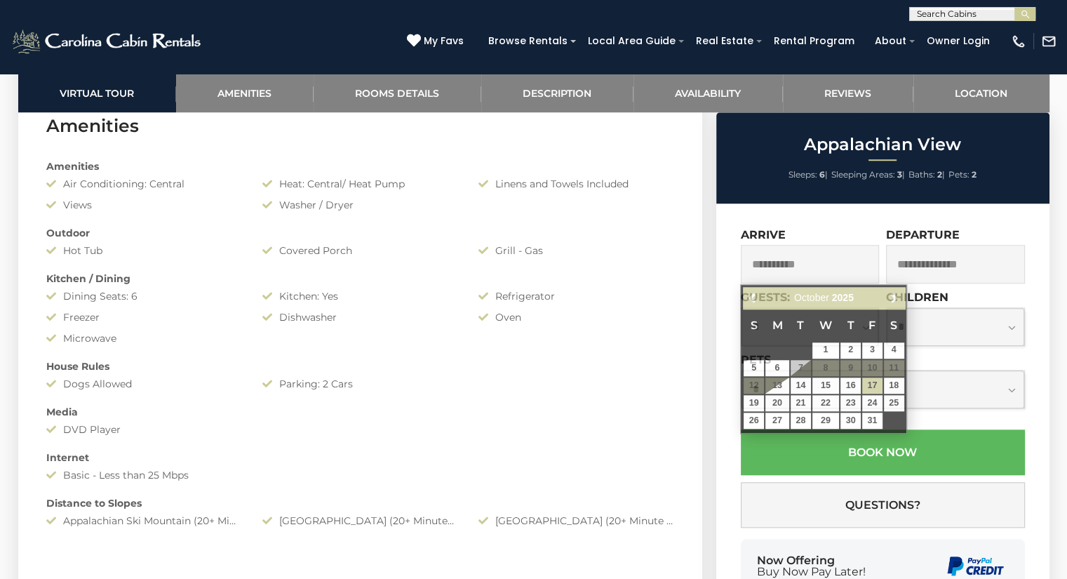
click at [858, 265] on input "**********" at bounding box center [810, 264] width 139 height 39
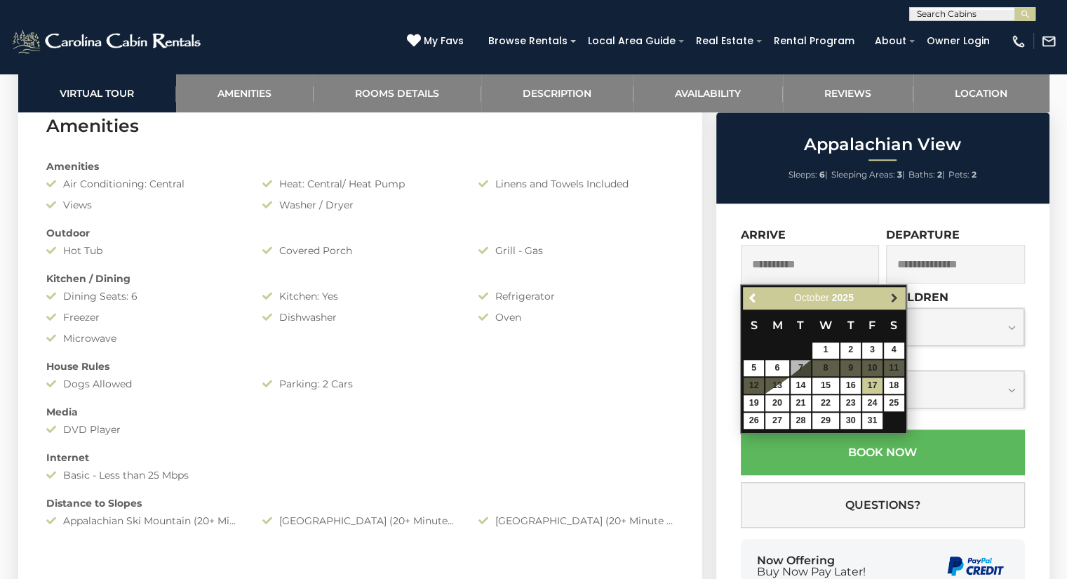
click at [891, 296] on span "Next" at bounding box center [894, 297] width 11 height 11
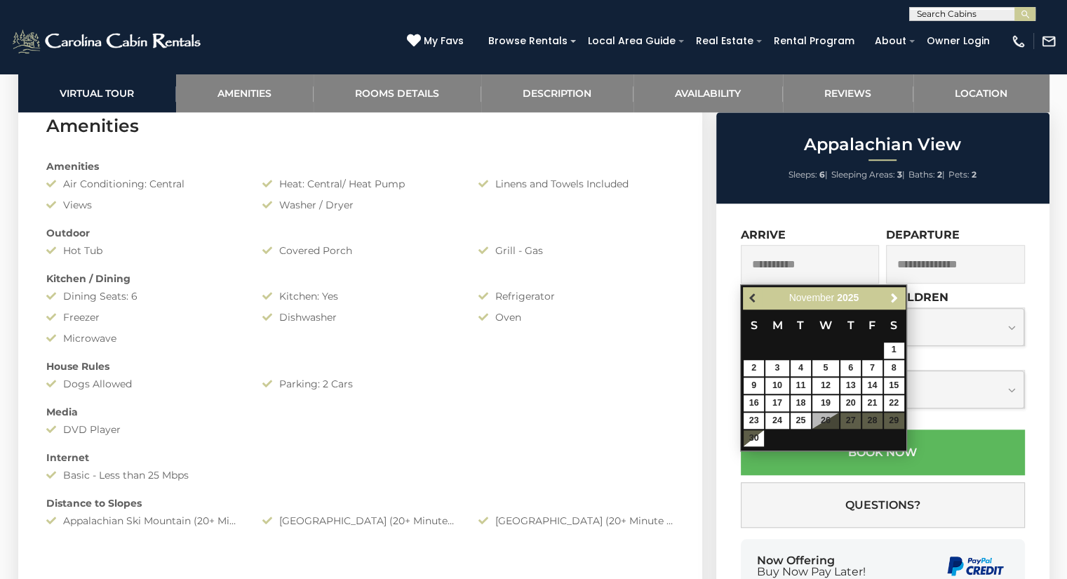
click at [752, 298] on span "Previous" at bounding box center [753, 297] width 11 height 11
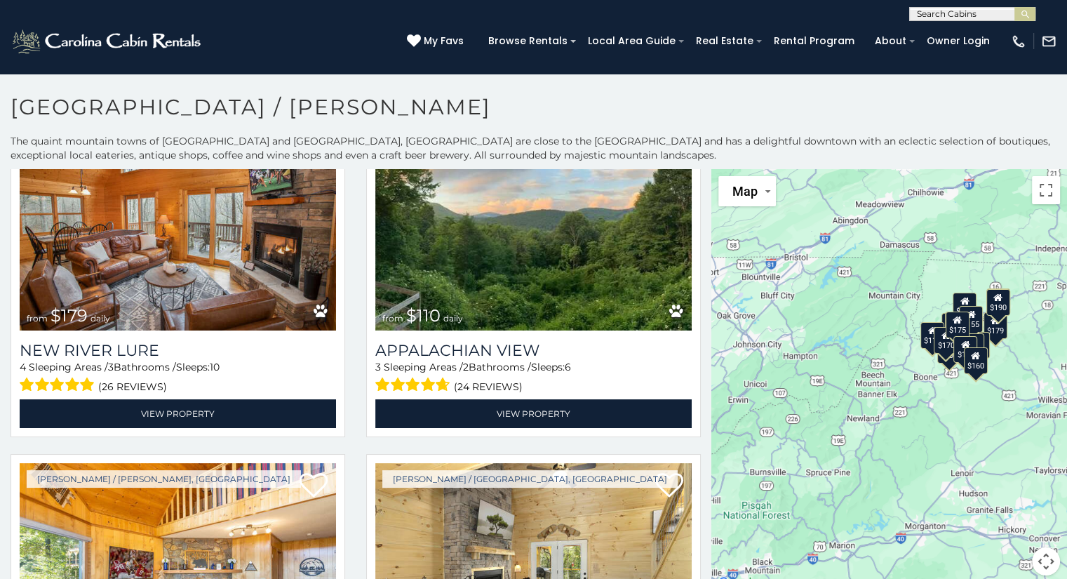
scroll to position [783, 0]
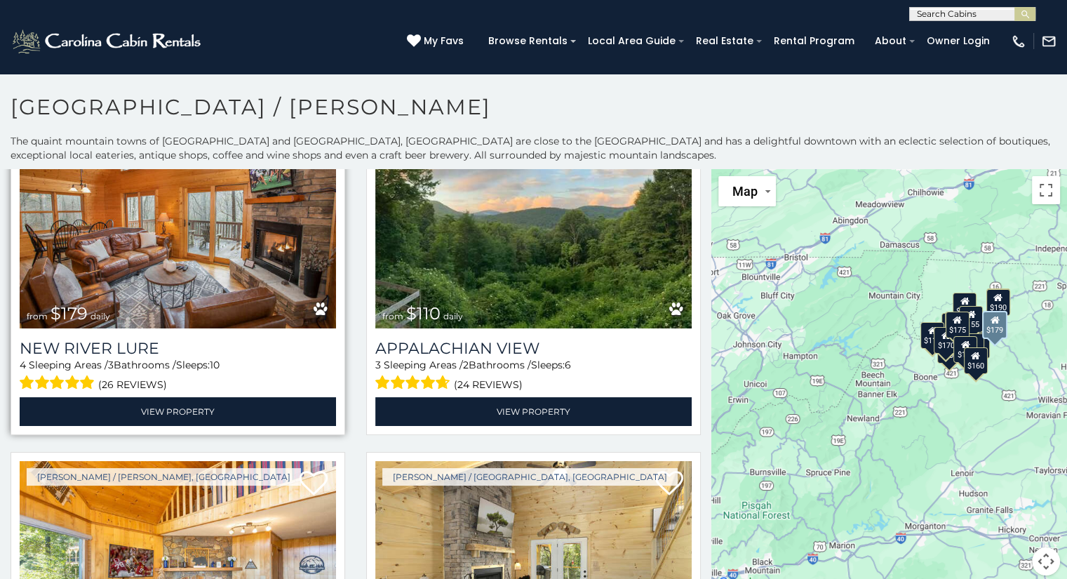
drag, startPoint x: 0, startPoint y: 0, endPoint x: 240, endPoint y: 253, distance: 349.0
click at [240, 253] on img at bounding box center [178, 222] width 317 height 212
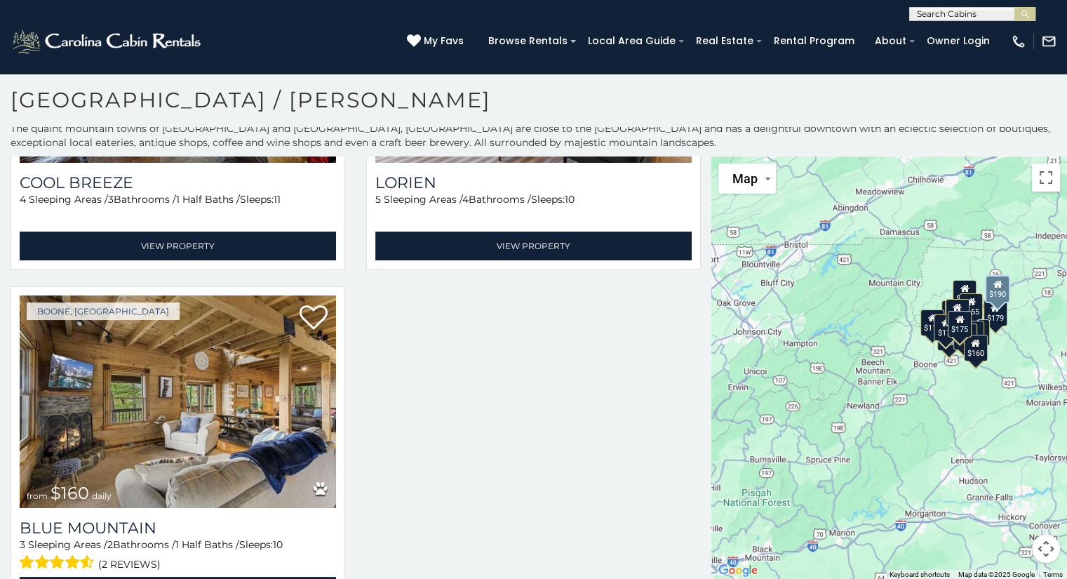
scroll to position [2674, 0]
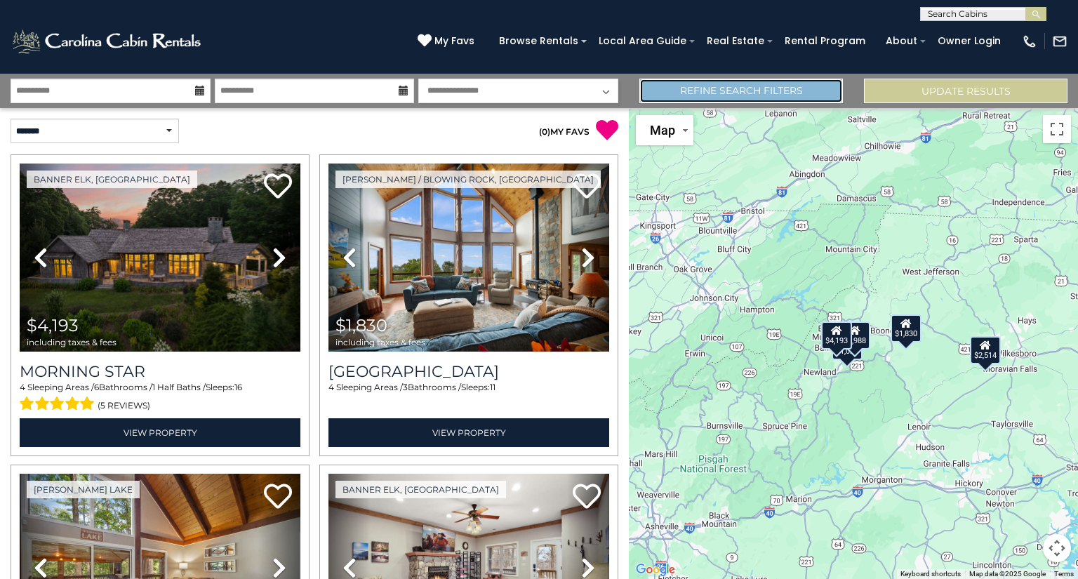
click at [698, 92] on link "Refine Search Filters" at bounding box center [741, 91] width 204 height 25
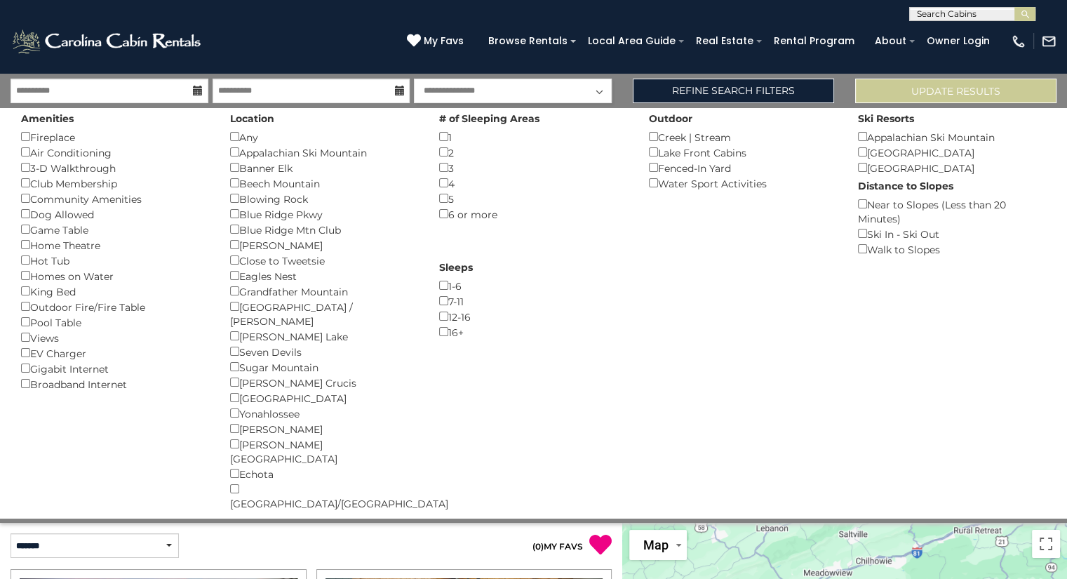
click at [236, 189] on div "Beech Mountain ()" at bounding box center [324, 182] width 188 height 15
click at [910, 98] on button "Please Update Results" at bounding box center [955, 91] width 201 height 25
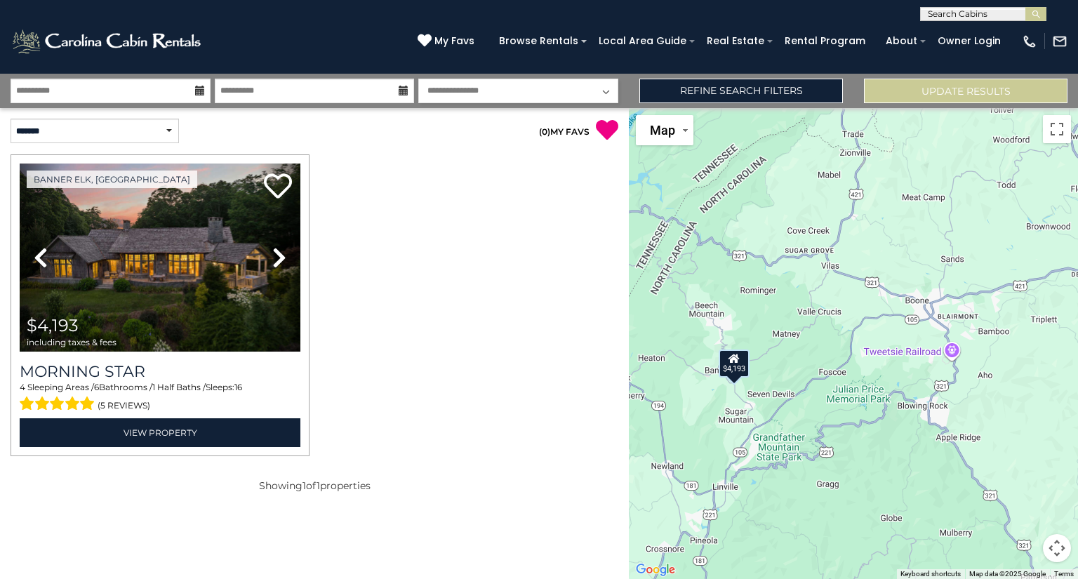
drag, startPoint x: 952, startPoint y: 378, endPoint x: 746, endPoint y: 390, distance: 206.7
click at [746, 390] on div "$4,193" at bounding box center [853, 343] width 449 height 471
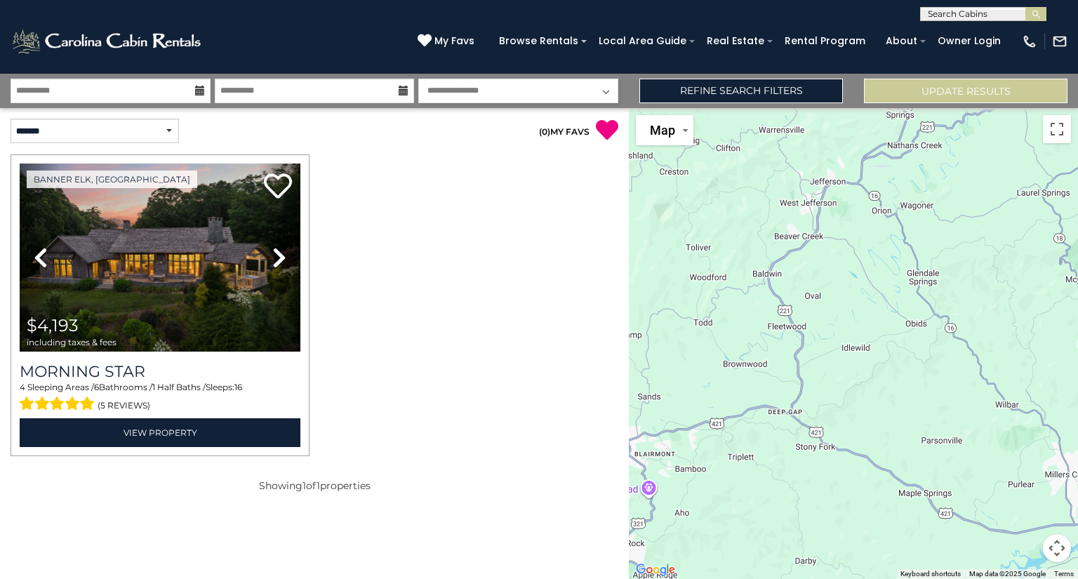
drag, startPoint x: 1011, startPoint y: 336, endPoint x: 706, endPoint y: 474, distance: 334.8
click at [706, 474] on div "$4,193" at bounding box center [853, 343] width 449 height 471
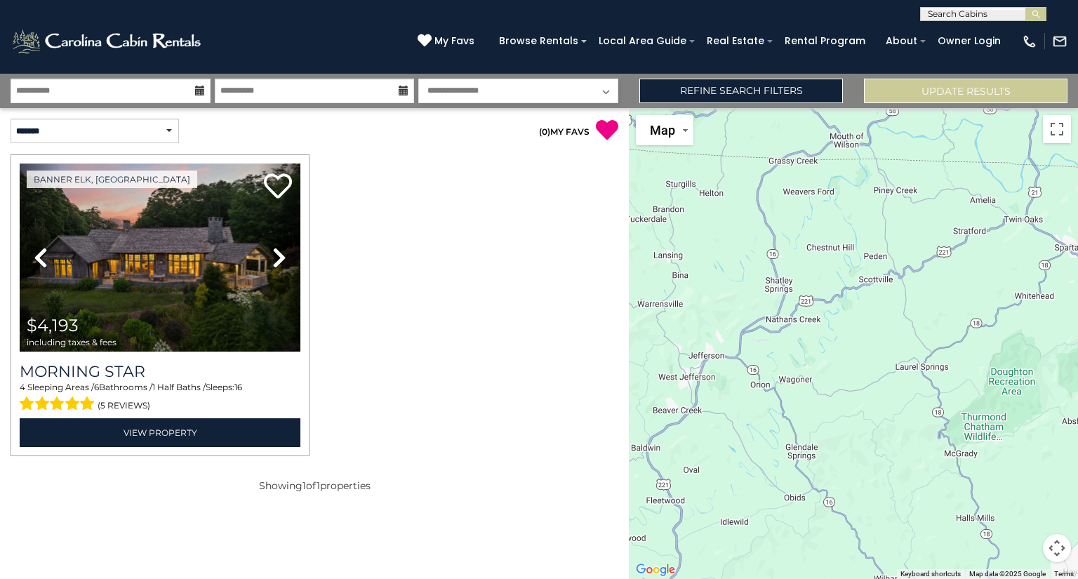
drag, startPoint x: 853, startPoint y: 353, endPoint x: 792, endPoint y: 499, distance: 158.5
click at [792, 499] on div "$4,193" at bounding box center [853, 343] width 449 height 471
click at [761, 95] on link "Refine Search Filters" at bounding box center [741, 91] width 204 height 25
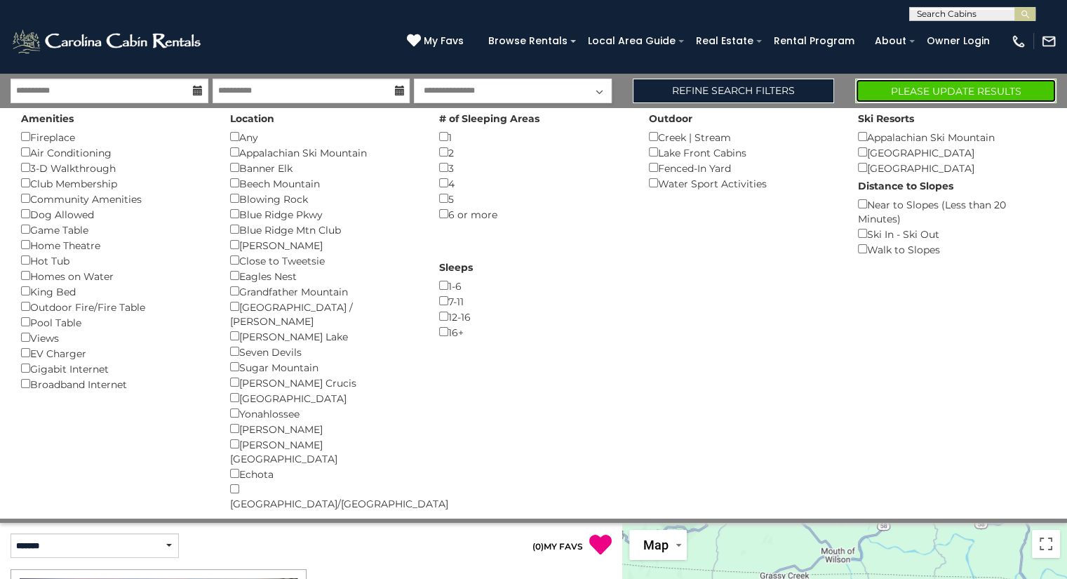
click at [869, 94] on button "Please Update Results" at bounding box center [955, 91] width 201 height 25
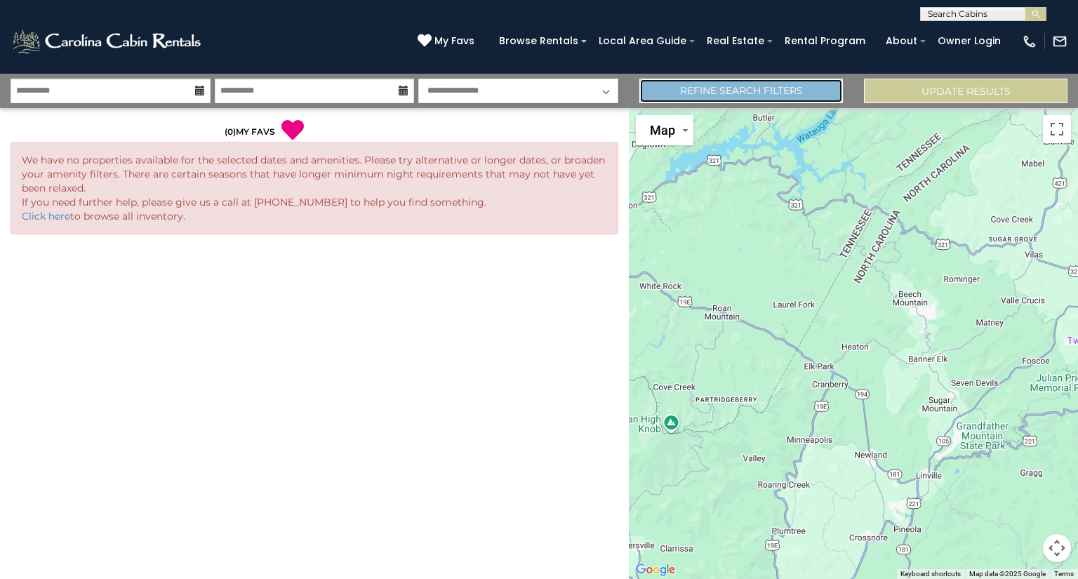
click at [792, 86] on link "Refine Search Filters" at bounding box center [741, 91] width 204 height 25
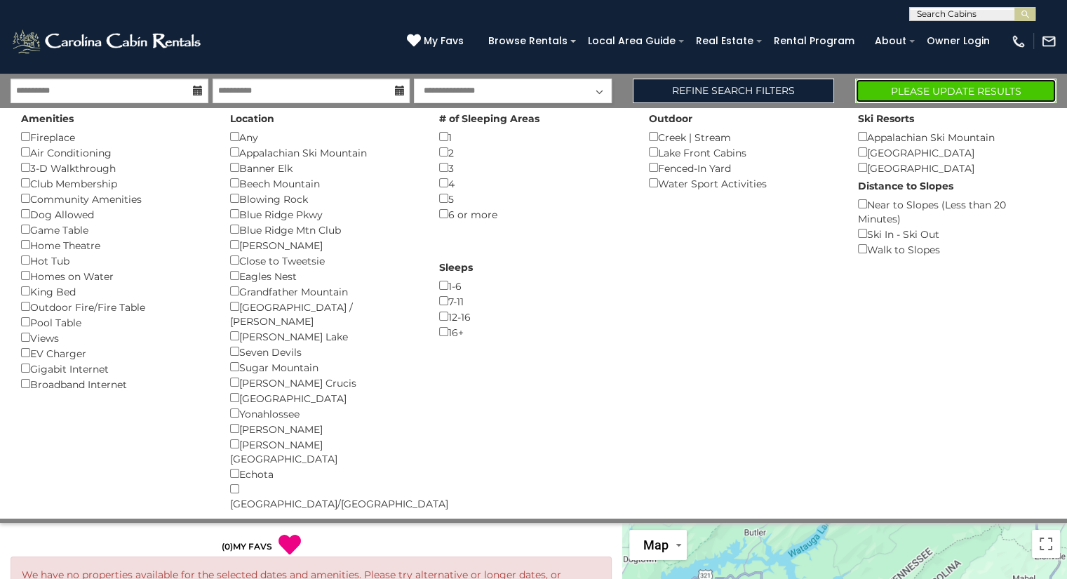
click at [894, 94] on button "Please Update Results" at bounding box center [955, 91] width 201 height 25
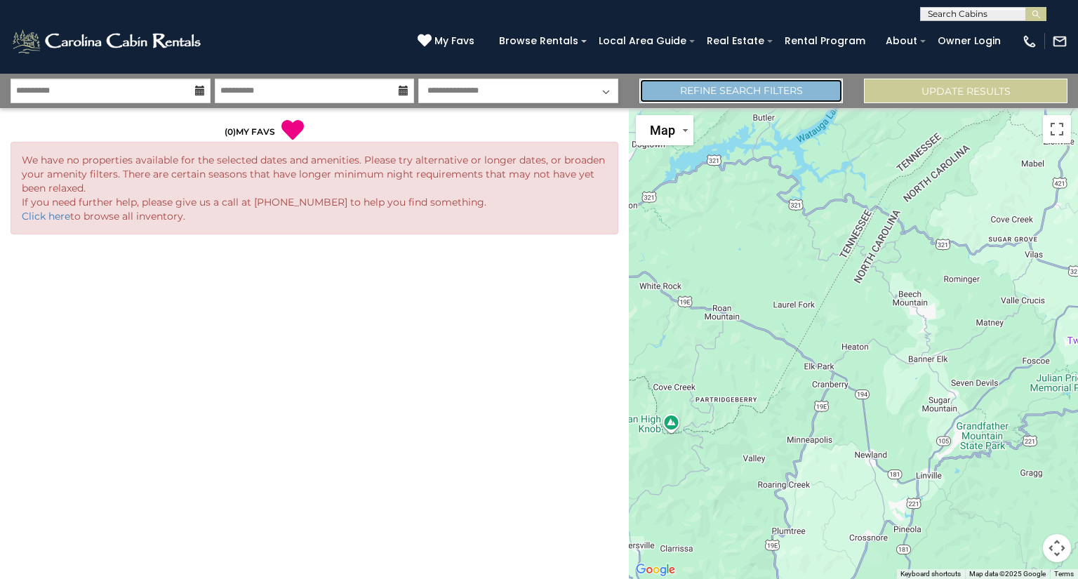
click at [778, 99] on link "Refine Search Filters" at bounding box center [741, 91] width 204 height 25
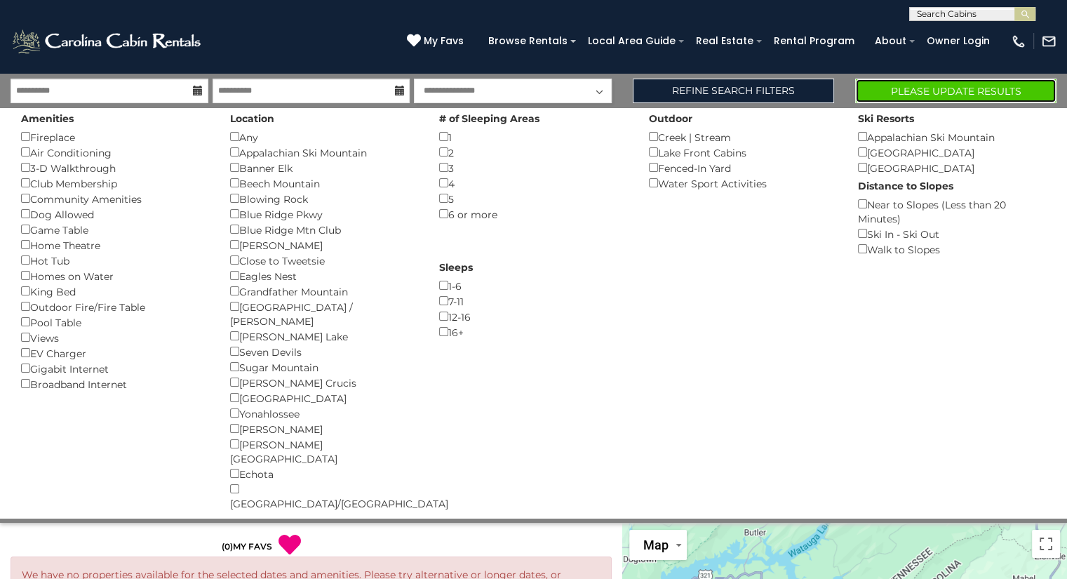
click at [915, 91] on button "Please Update Results" at bounding box center [955, 91] width 201 height 25
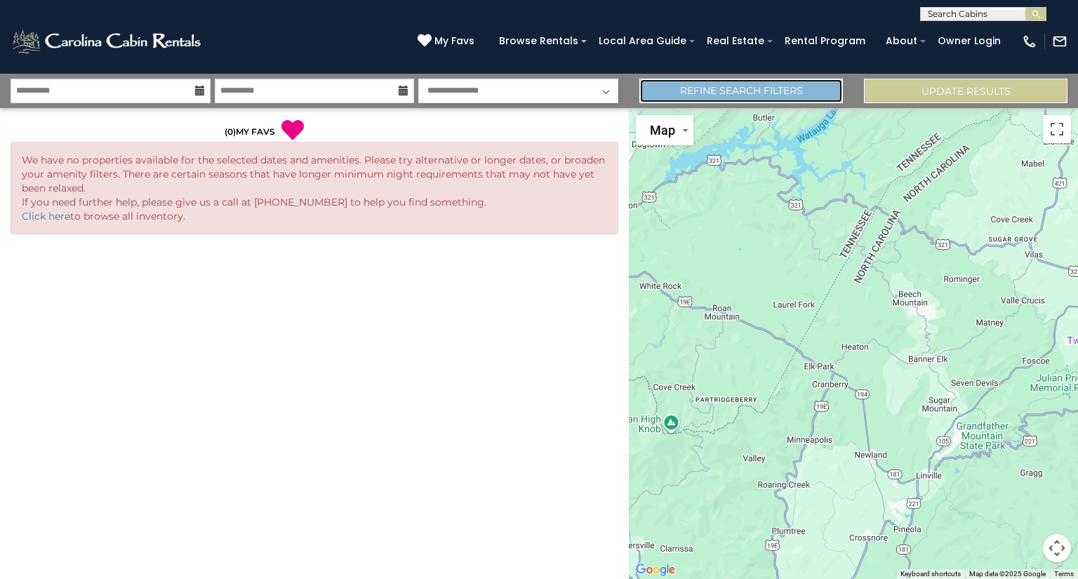
click at [704, 102] on link "Refine Search Filters" at bounding box center [741, 91] width 204 height 25
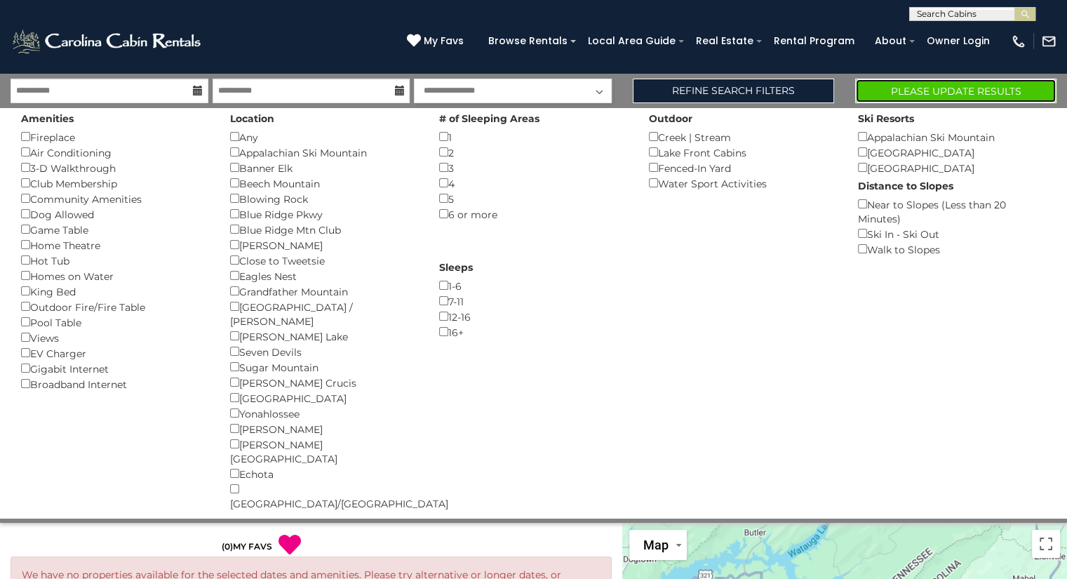
click at [926, 93] on button "Please Update Results" at bounding box center [955, 91] width 201 height 25
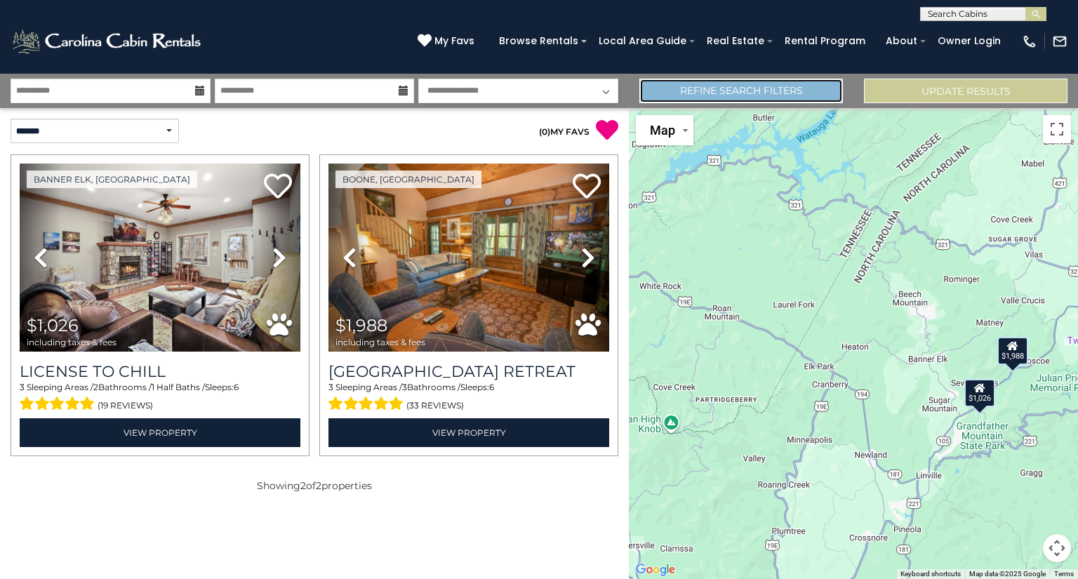
click at [735, 91] on link "Refine Search Filters" at bounding box center [741, 91] width 204 height 25
